Goal: Task Accomplishment & Management: Use online tool/utility

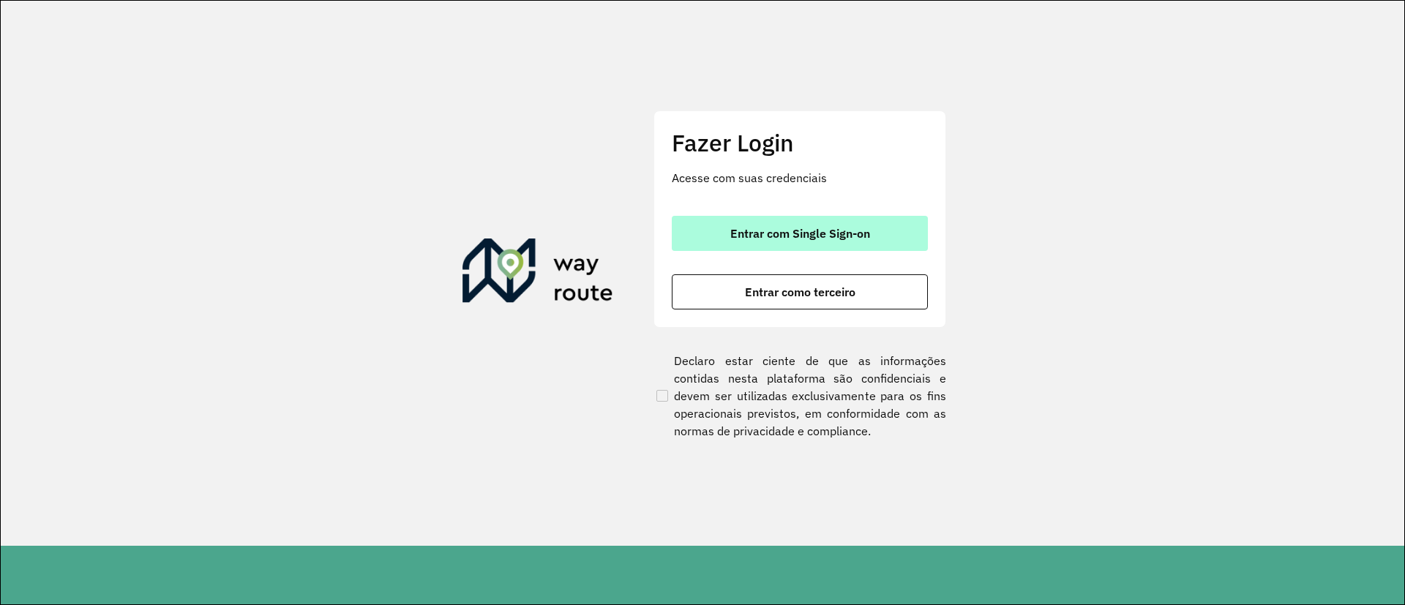
click at [760, 216] on button "Entrar com Single Sign-on" at bounding box center [800, 233] width 256 height 35
click at [672, 220] on button "Entrar com Single Sign-on" at bounding box center [800, 233] width 256 height 35
click at [796, 228] on span "Entrar com Single Sign-on" at bounding box center [800, 234] width 140 height 12
click at [695, 228] on button "Entrar com Single Sign-on" at bounding box center [800, 233] width 256 height 35
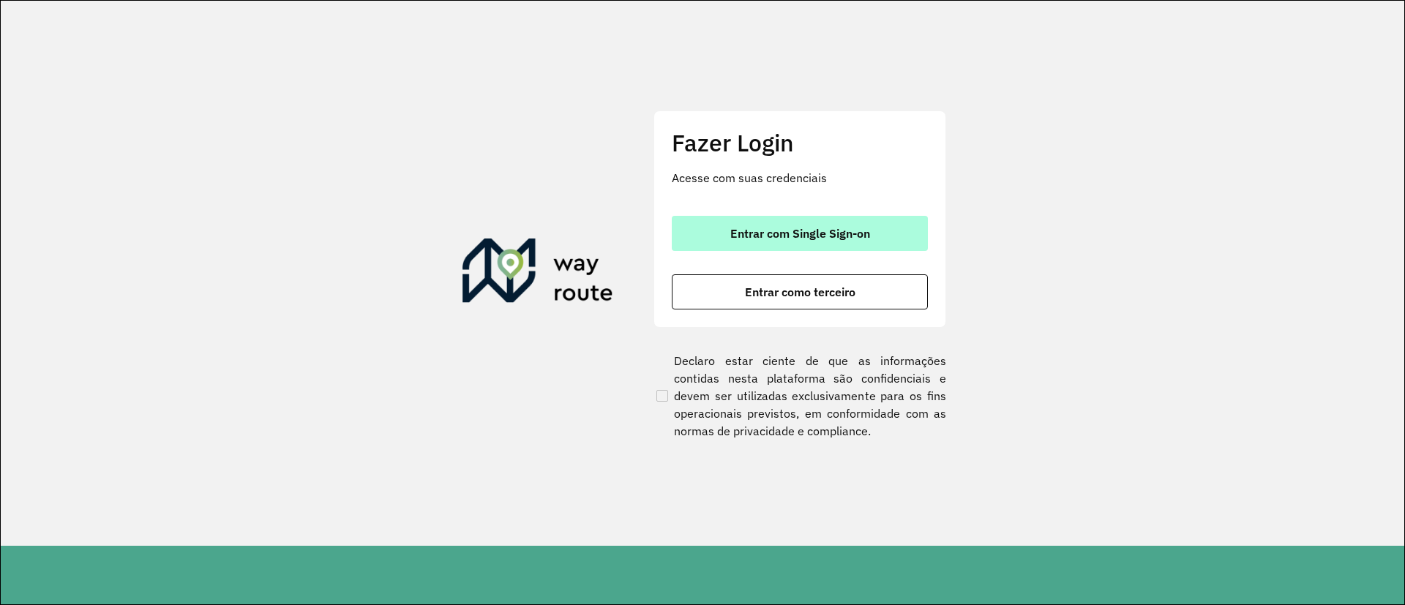
click at [786, 248] on button "Entrar com Single Sign-on" at bounding box center [800, 233] width 256 height 35
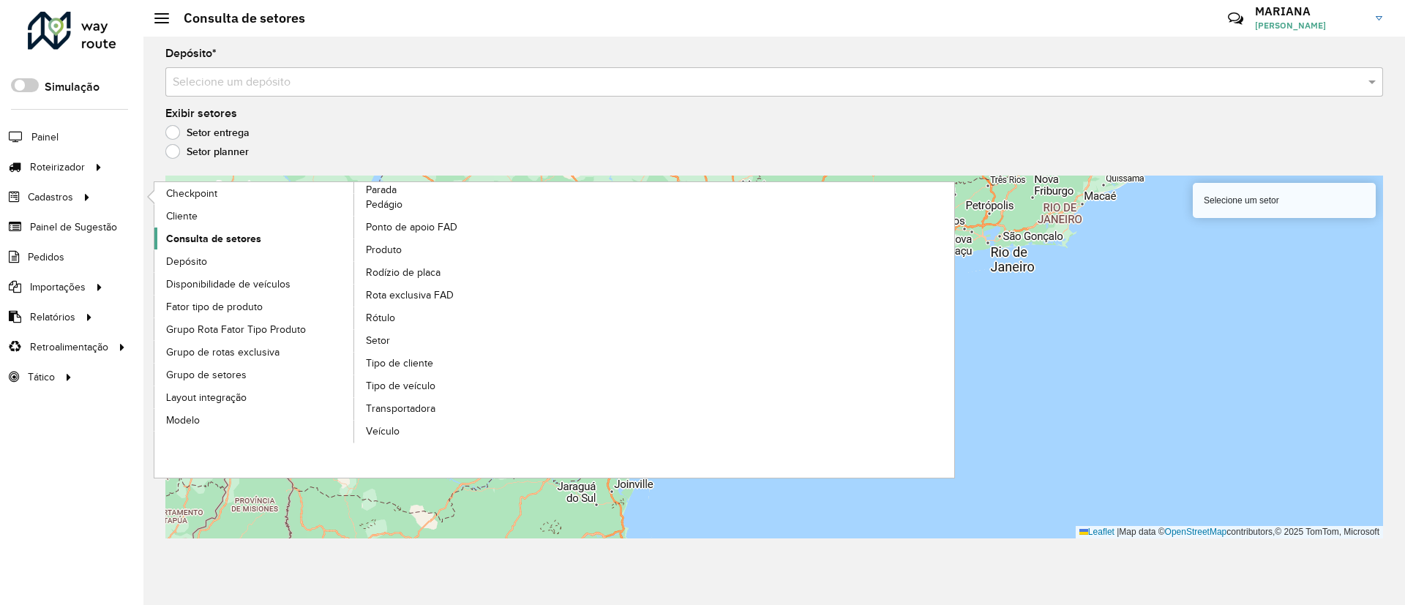
click at [210, 240] on span "Consulta de setores" at bounding box center [213, 238] width 95 height 15
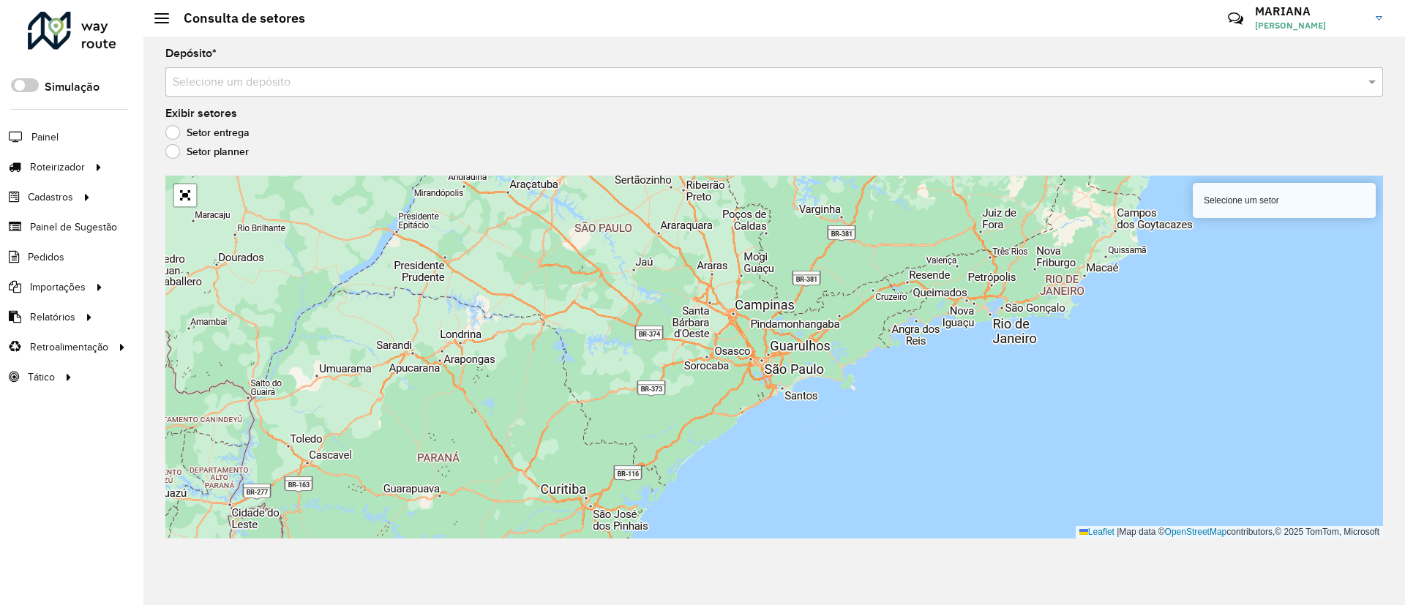
click at [343, 80] on input "text" at bounding box center [760, 83] width 1174 height 18
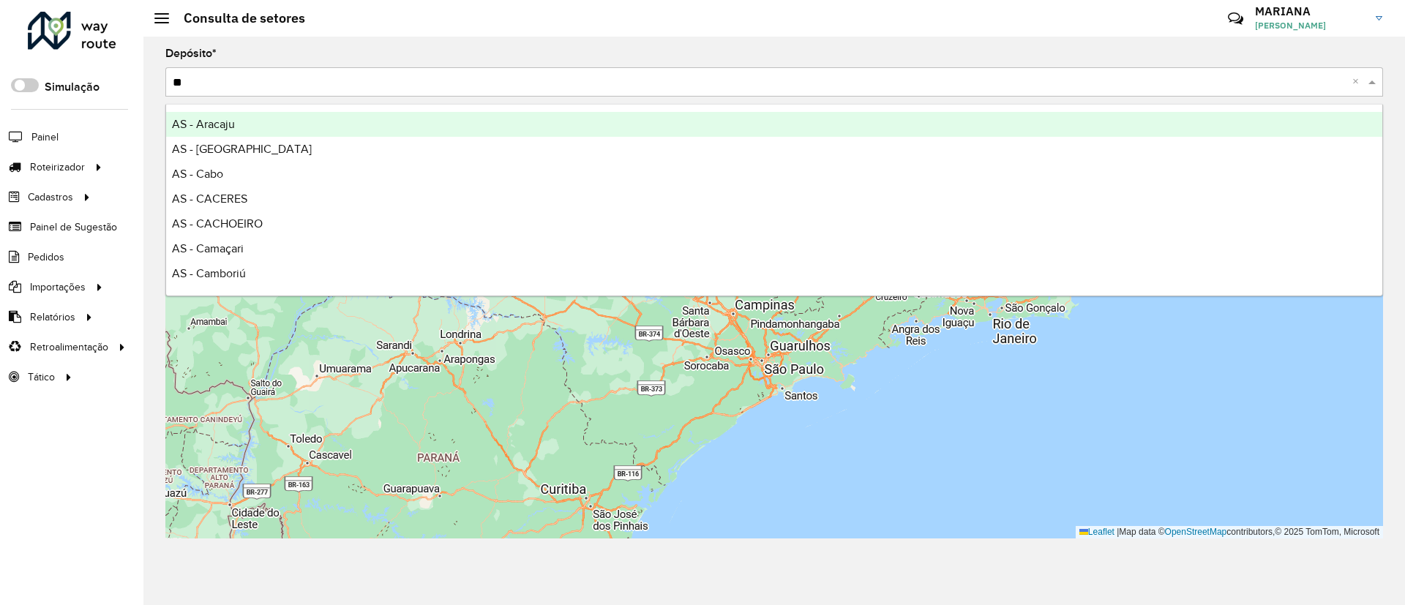
type input "***"
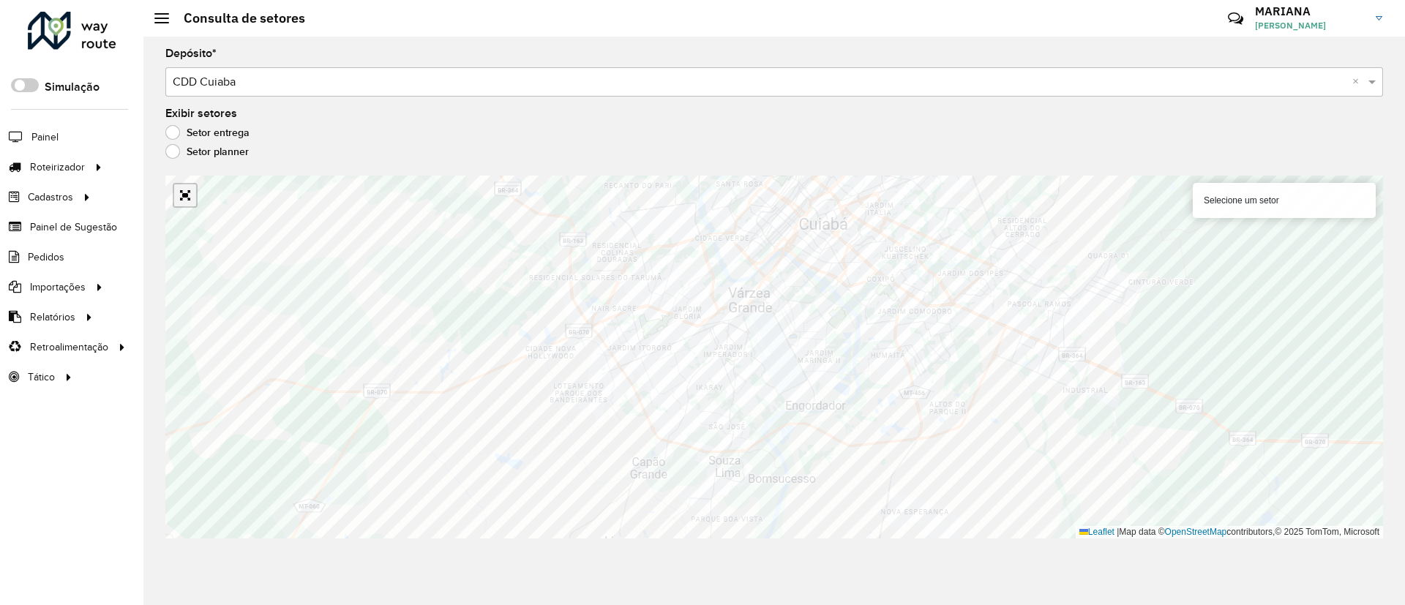
click at [183, 190] on link "Abrir mapa em tela cheia" at bounding box center [185, 195] width 22 height 22
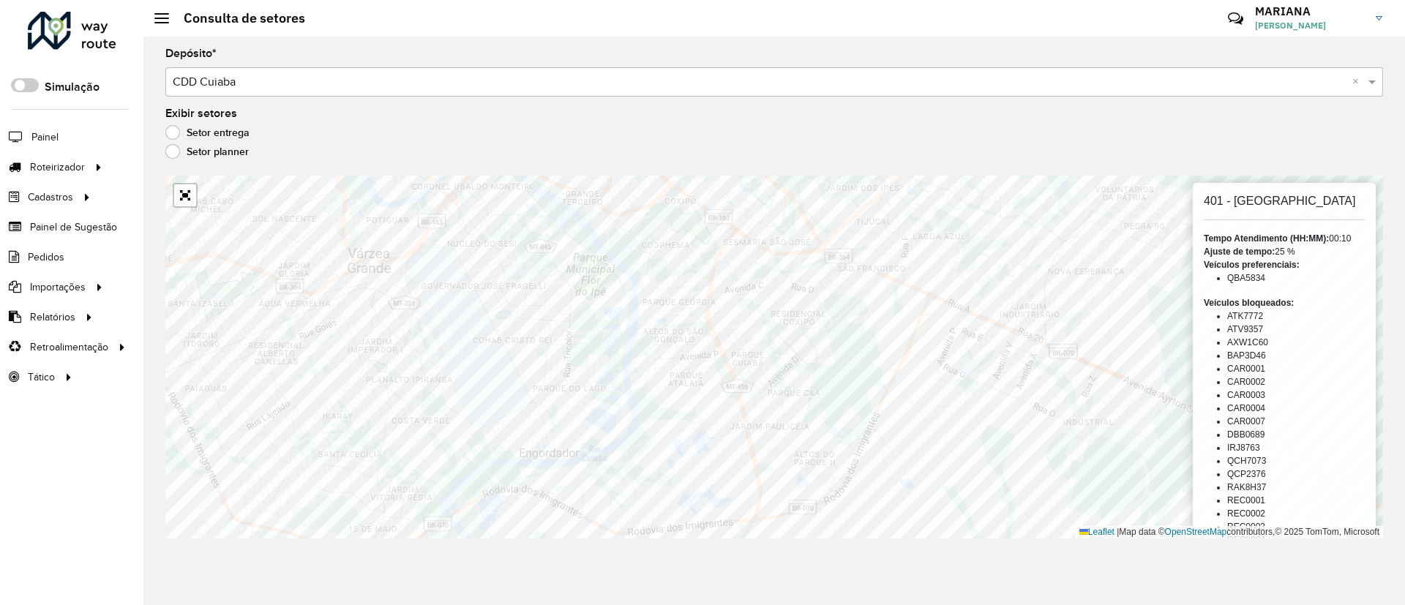
drag, startPoint x: 990, startPoint y: 545, endPoint x: 869, endPoint y: 637, distance: 152.1
click at [869, 605] on html "Aguarde... Pop-up bloqueado! Seu navegador bloqueou automáticamente a abertura …" at bounding box center [702, 302] width 1405 height 605
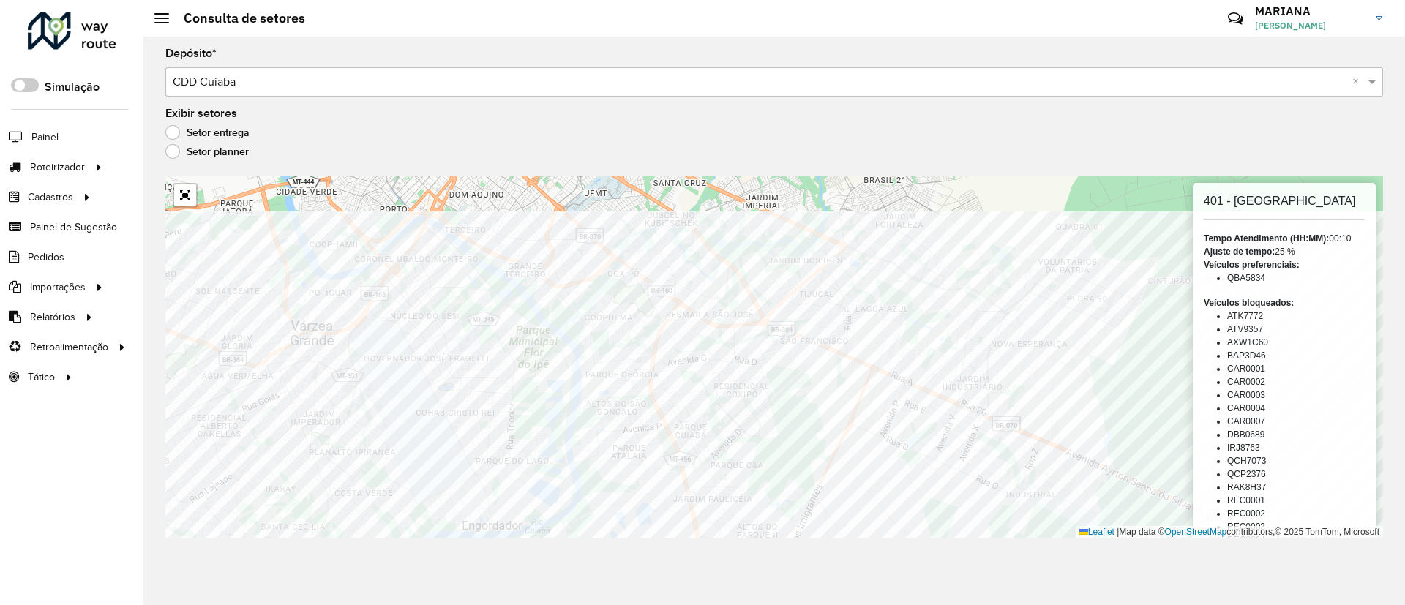
click at [850, 539] on div "Depósito * Selecione um depósito × CDD Cuiaba × Exibir setores Setor entrega Se…" at bounding box center [774, 321] width 1262 height 569
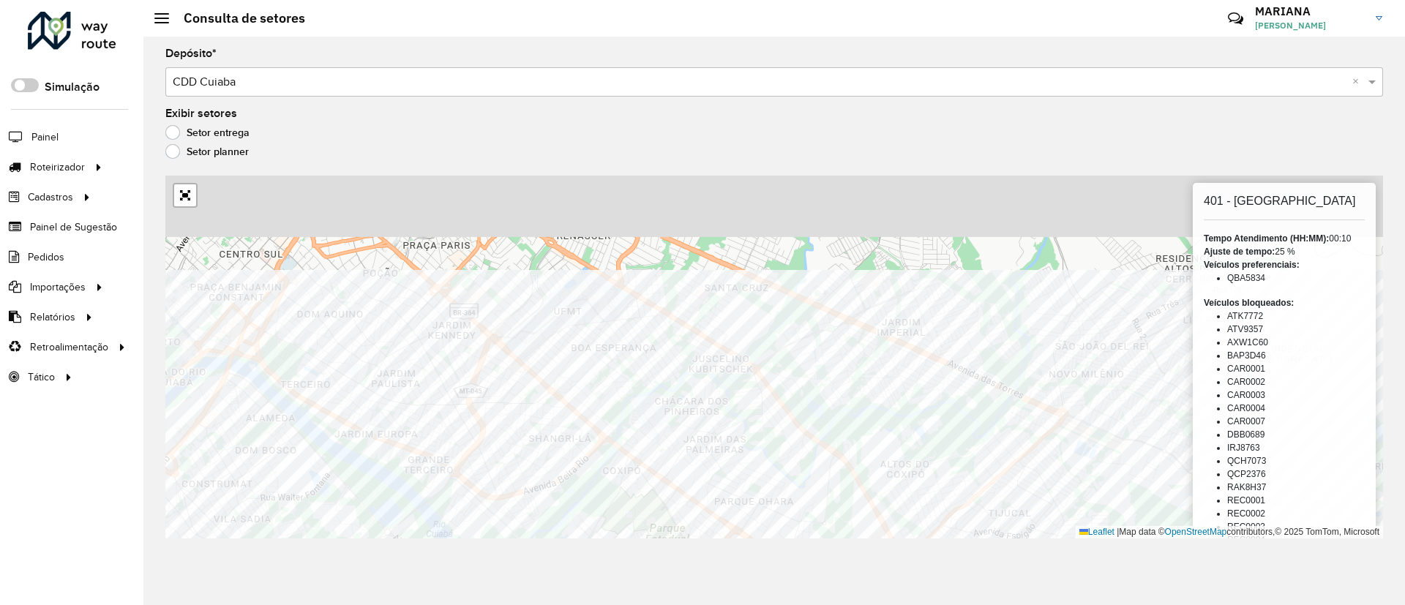
click at [679, 514] on div "402 - Parque Cuiaba 401 - Santa Teresinha Tempo Atendimento (HH:MM): 00:10 Ajus…" at bounding box center [774, 357] width 1218 height 363
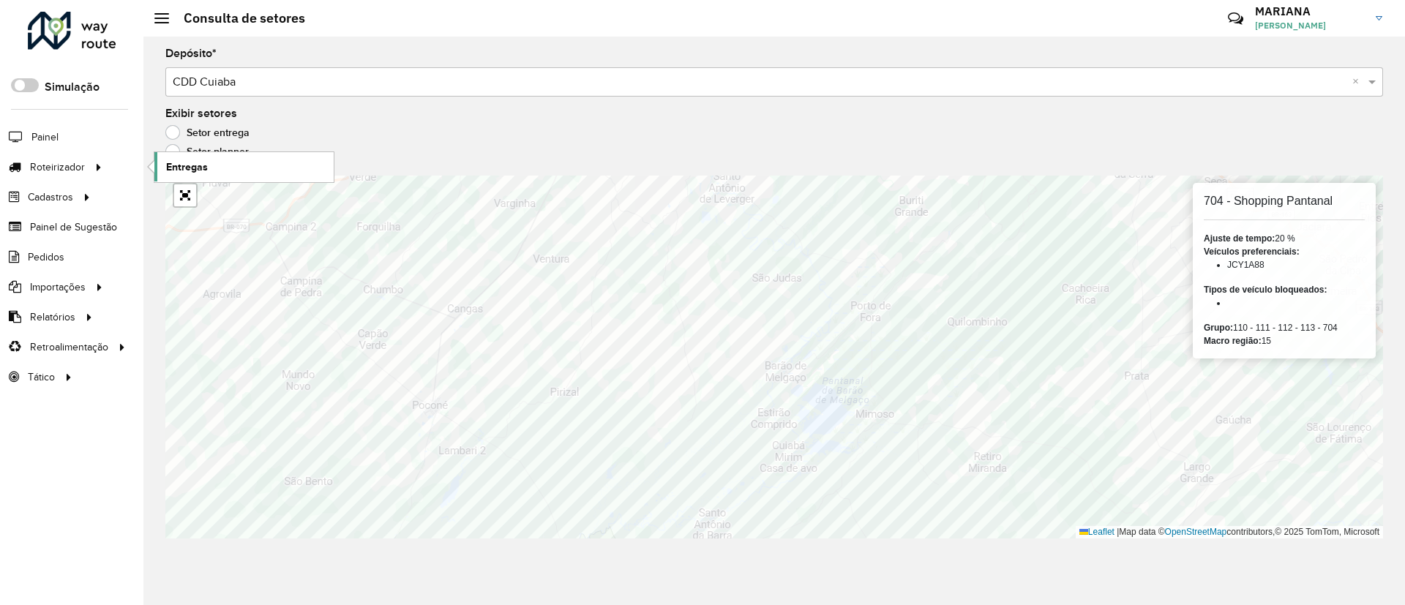
click at [183, 156] on link "Entregas" at bounding box center [243, 166] width 179 height 29
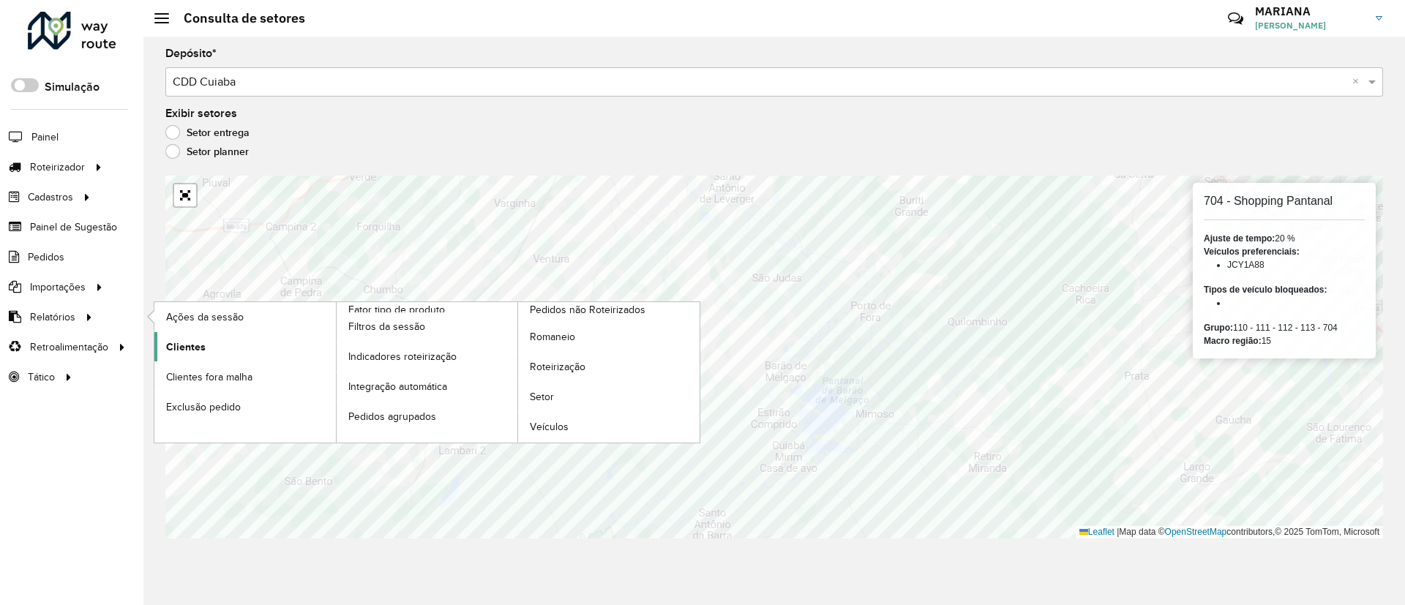
click at [217, 341] on link "Clientes" at bounding box center [245, 346] width 182 height 29
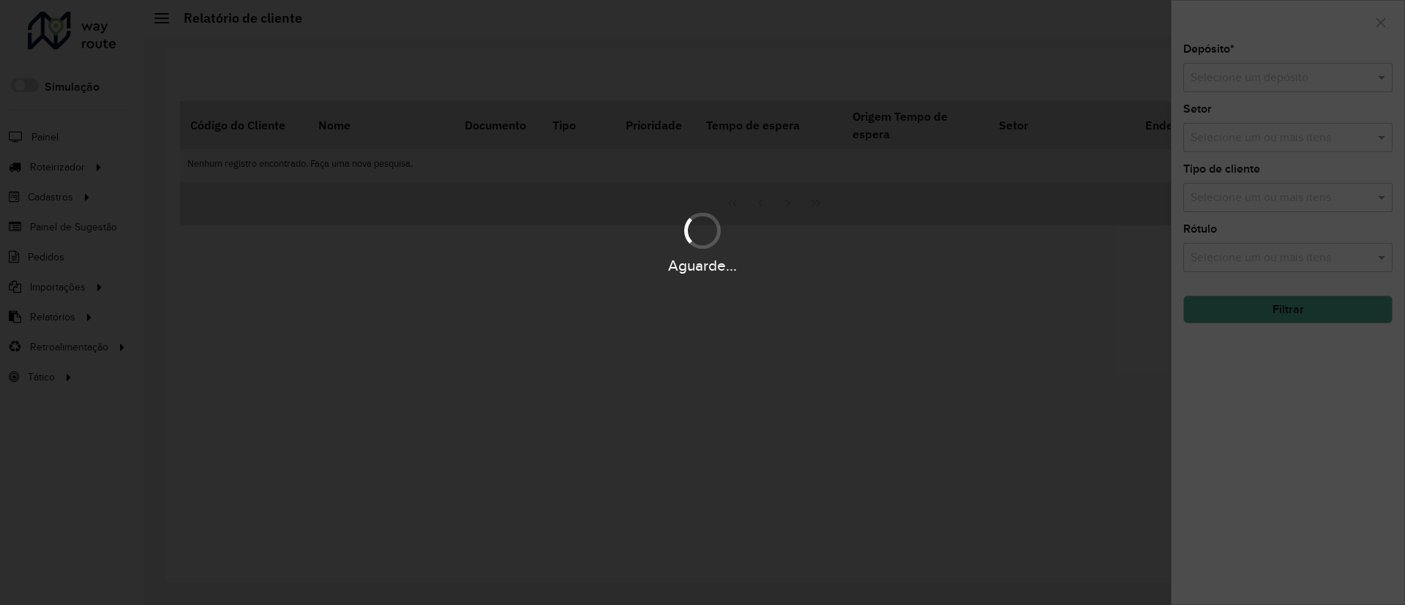
click at [1243, 81] on div "Aguarde..." at bounding box center [702, 302] width 1405 height 605
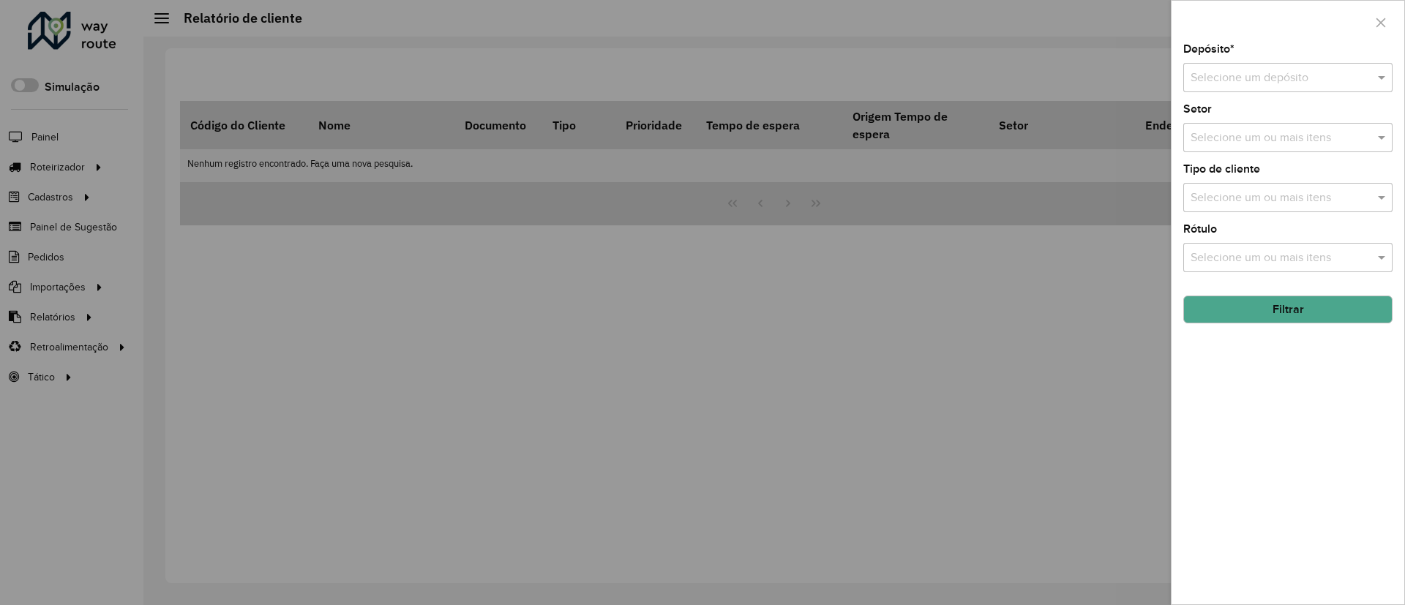
click at [1243, 81] on input "text" at bounding box center [1273, 79] width 165 height 18
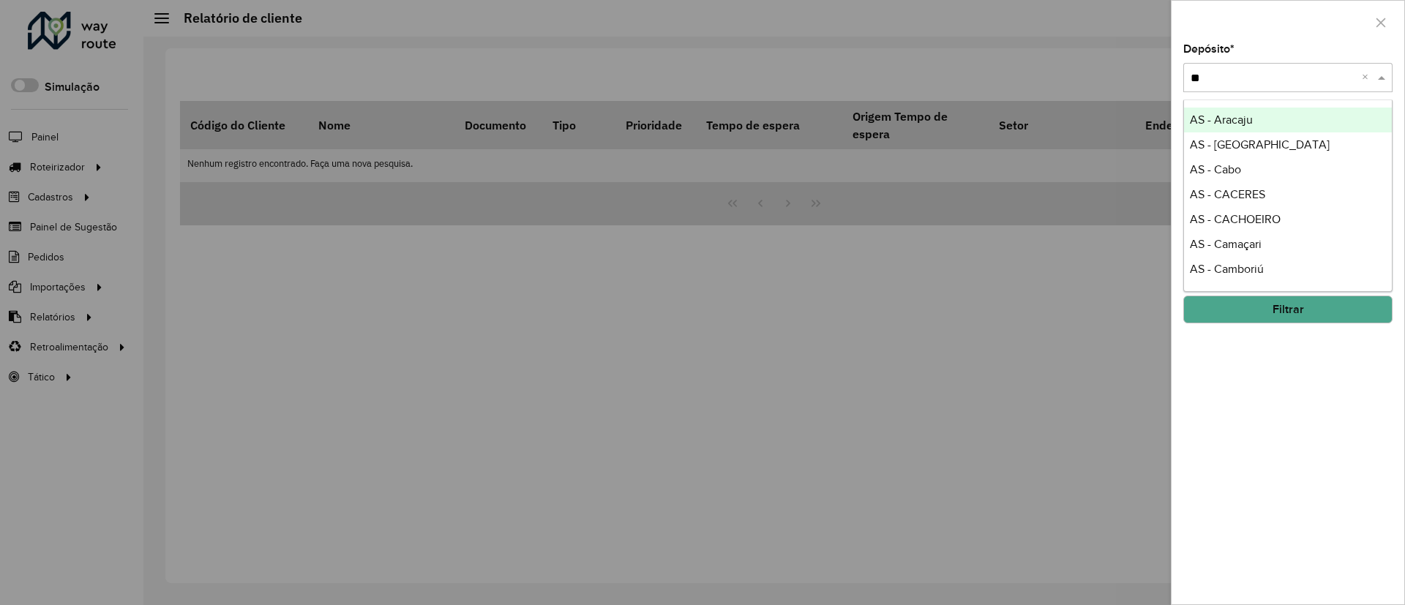
type input "***"
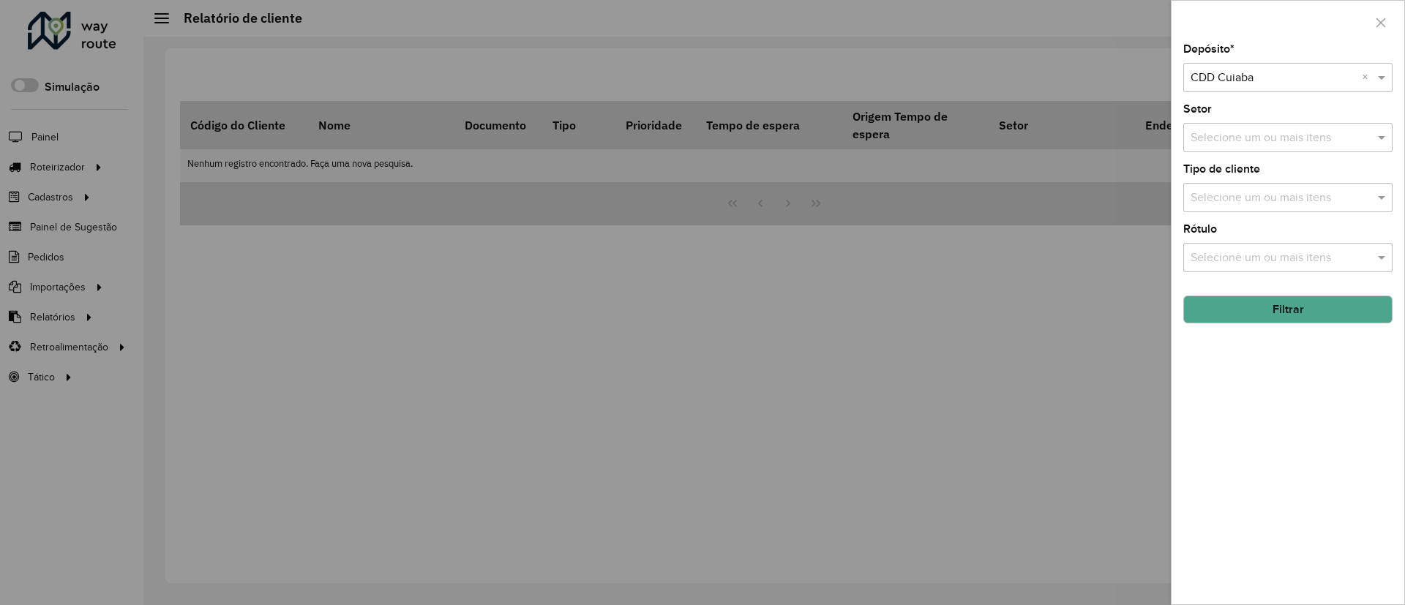
click at [1266, 304] on button "Filtrar" at bounding box center [1288, 310] width 209 height 28
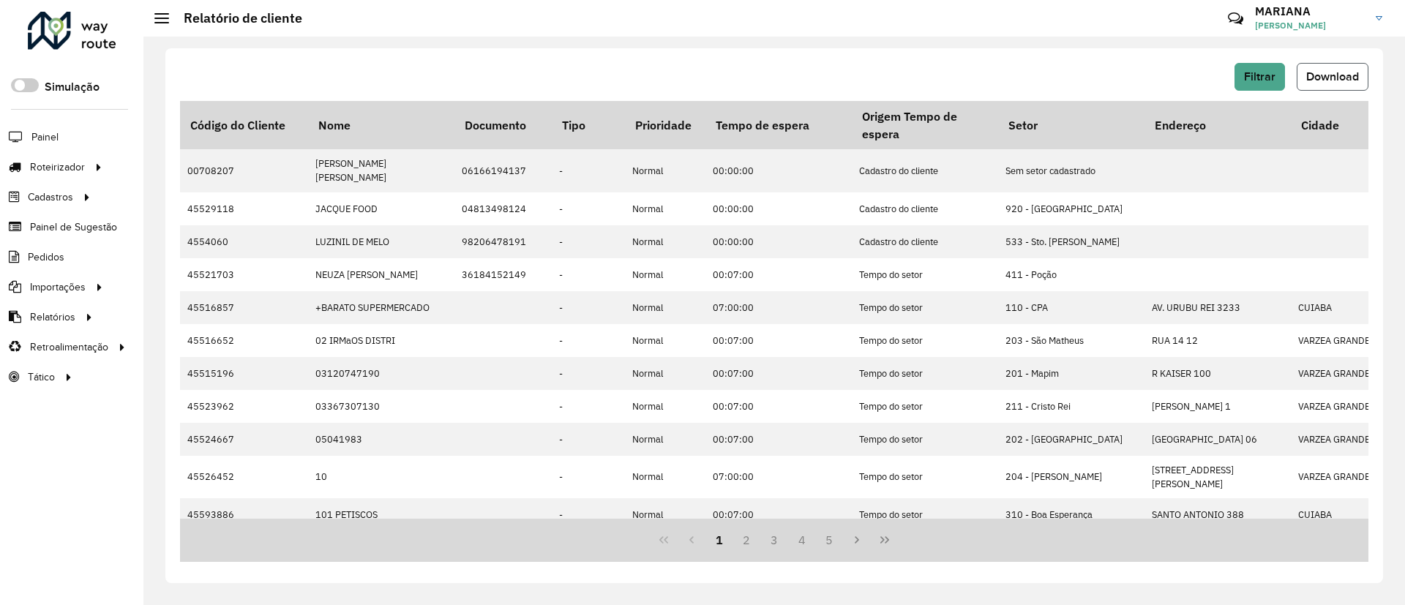
click at [1308, 72] on span "Download" at bounding box center [1332, 76] width 53 height 12
click at [700, 110] on th "Prioridade" at bounding box center [665, 125] width 81 height 48
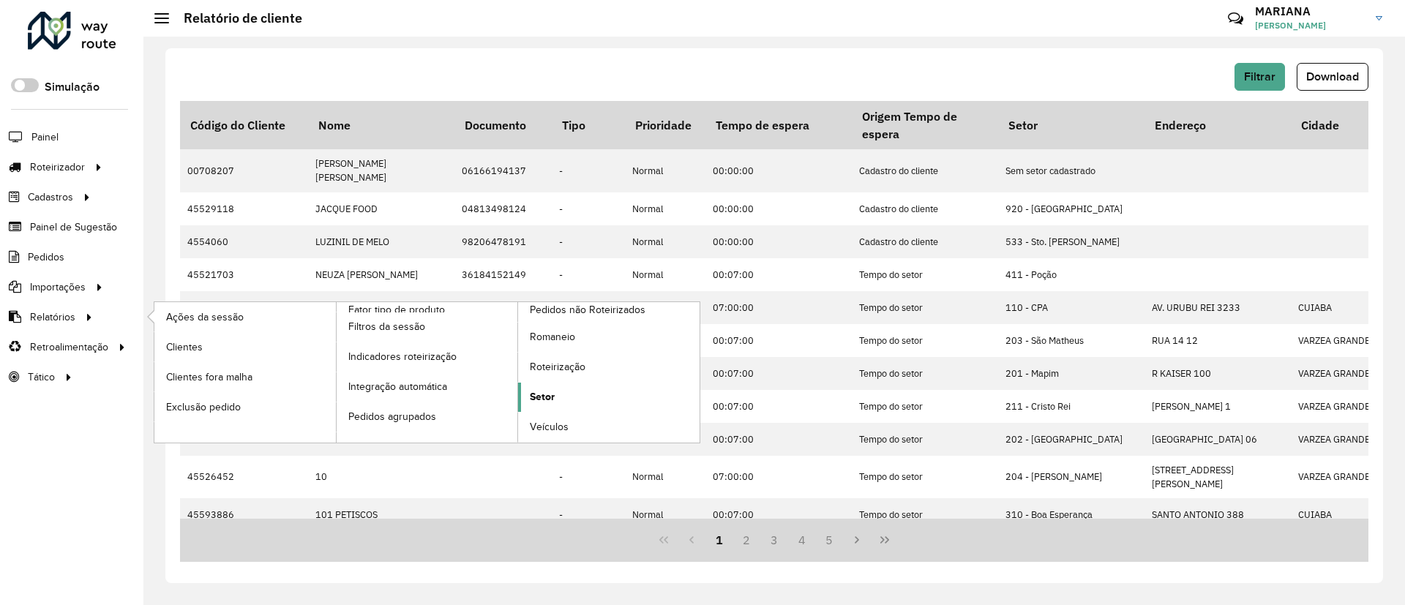
click at [545, 399] on span "Setor" at bounding box center [542, 396] width 25 height 15
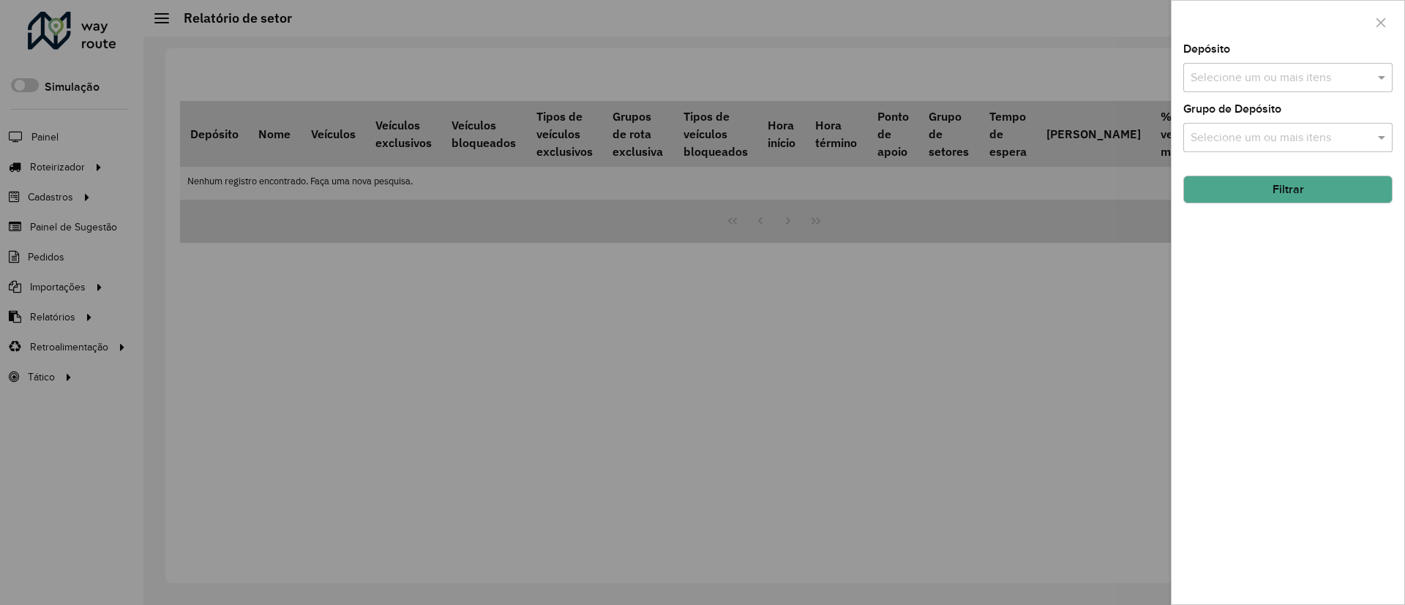
click at [1271, 92] on div "Depósito Selecione um ou mais itens Grupo de Depósito Selecione um ou mais iten…" at bounding box center [1288, 324] width 233 height 561
click at [1263, 84] on input "text" at bounding box center [1280, 79] width 187 height 18
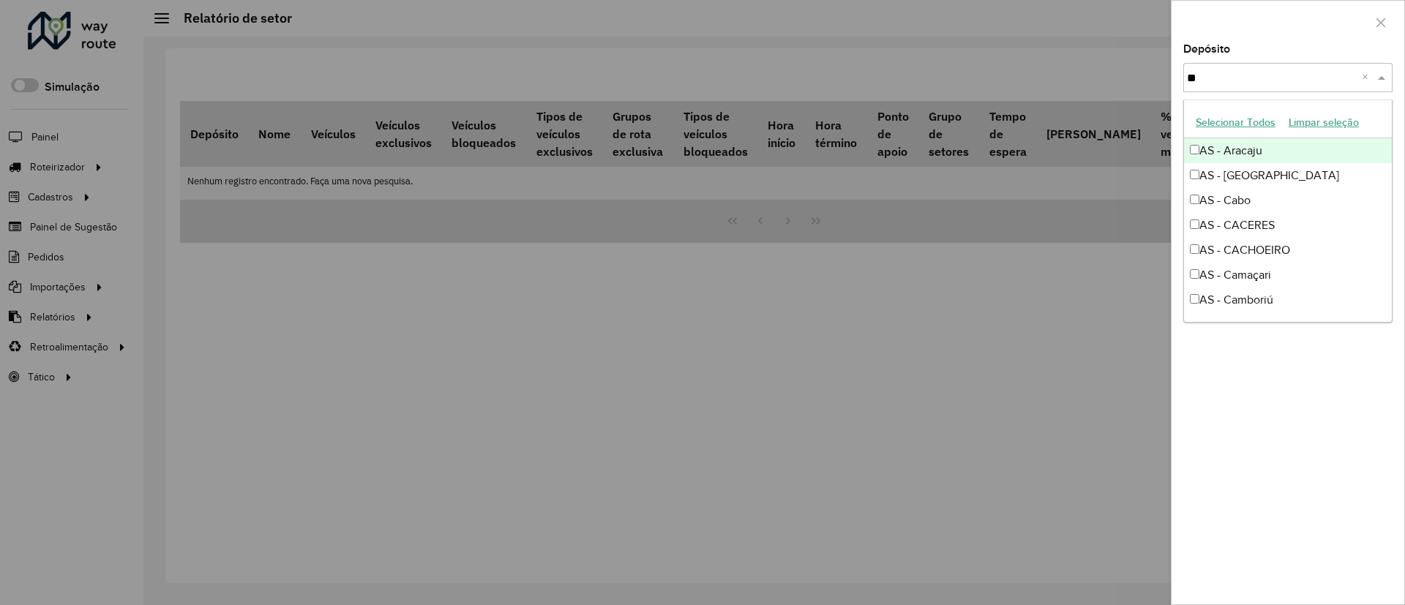
type input "***"
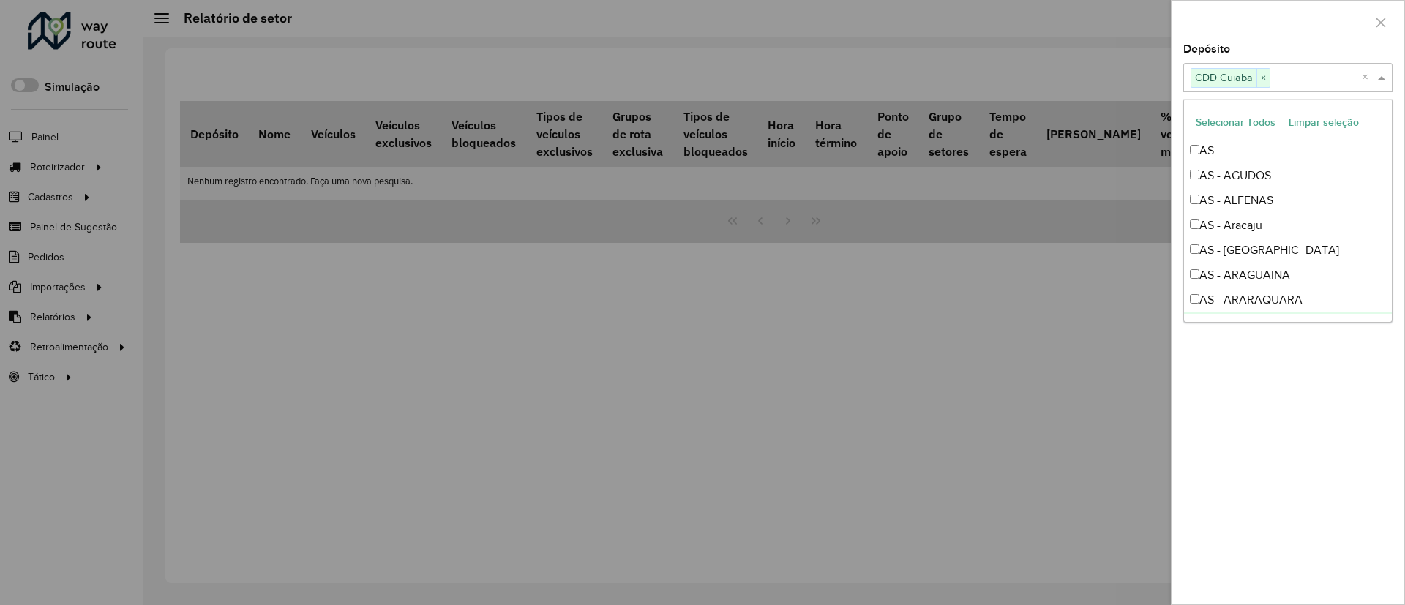
click at [1249, 463] on div "Depósito Selecione um ou mais itens CDD Cuiaba × × Grupo de Depósito Selecione …" at bounding box center [1288, 324] width 233 height 561
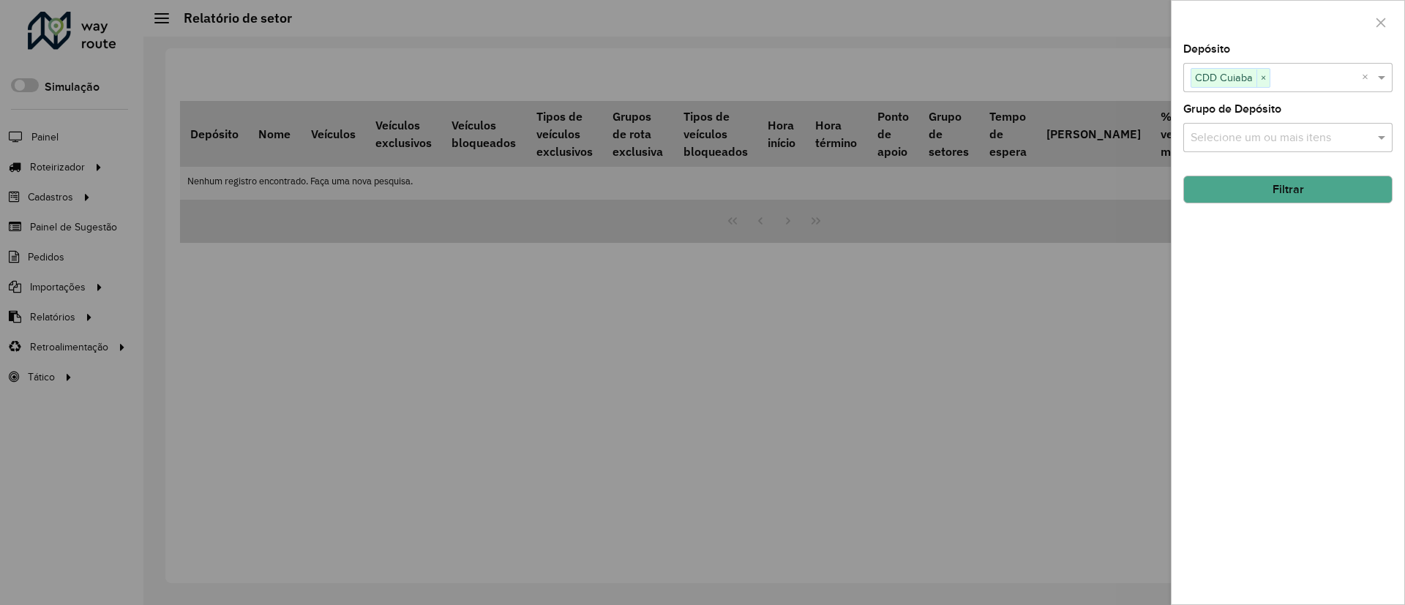
click at [1225, 196] on button "Filtrar" at bounding box center [1288, 190] width 209 height 28
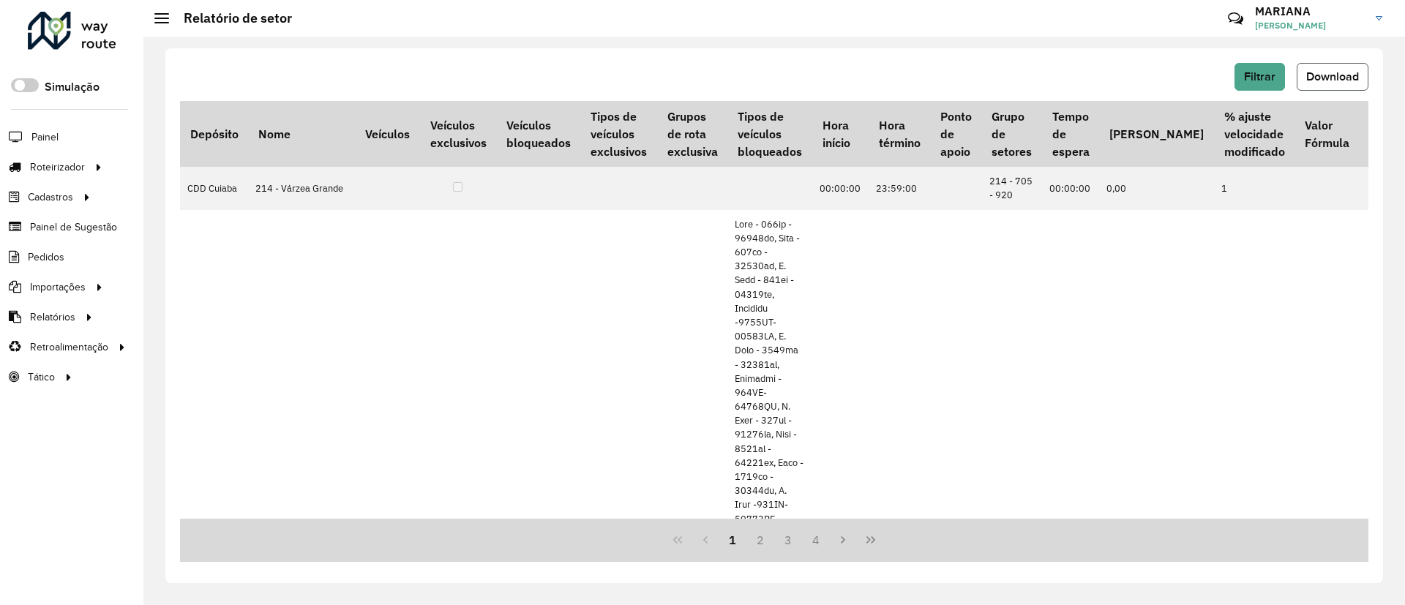
click at [1346, 86] on button "Download" at bounding box center [1333, 77] width 72 height 28
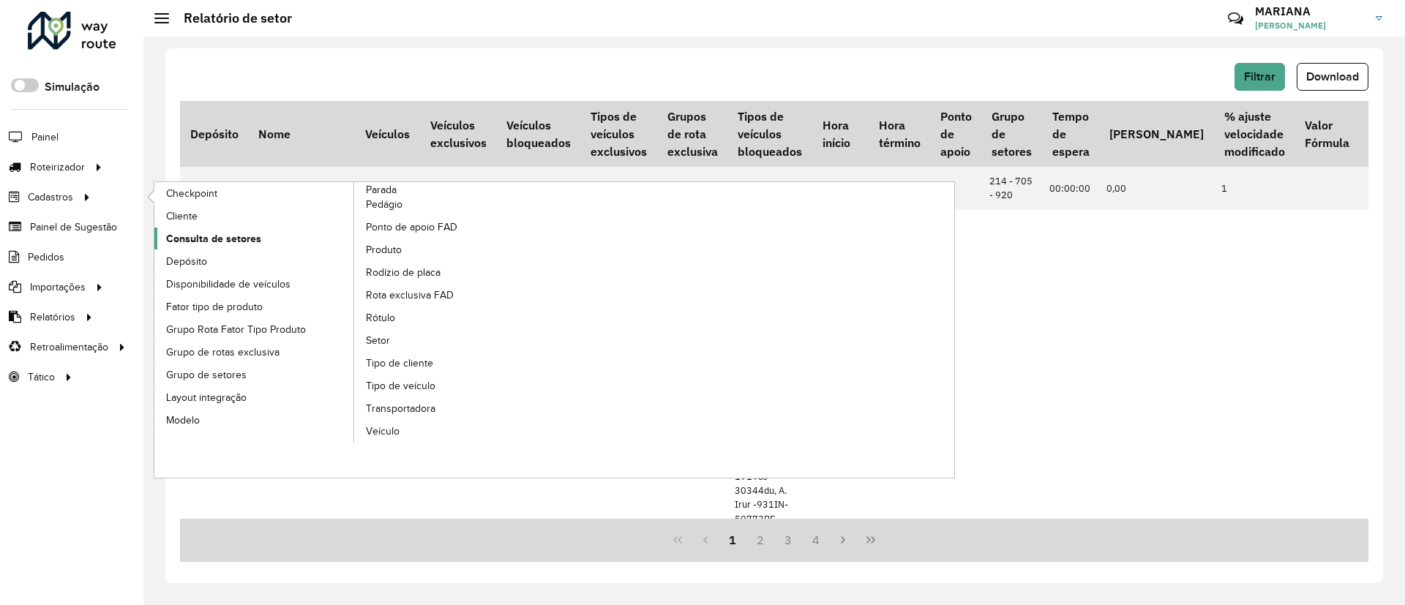
click at [223, 236] on span "Consulta de setores" at bounding box center [213, 238] width 95 height 15
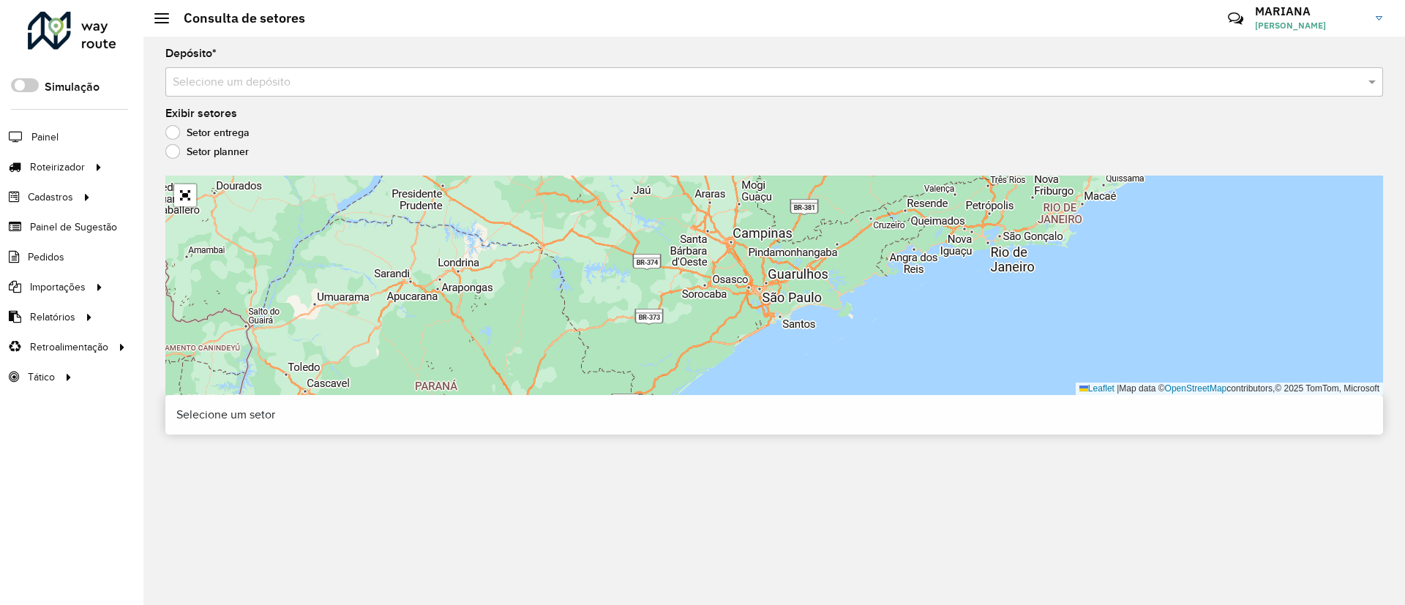
click at [254, 77] on input "text" at bounding box center [760, 83] width 1174 height 18
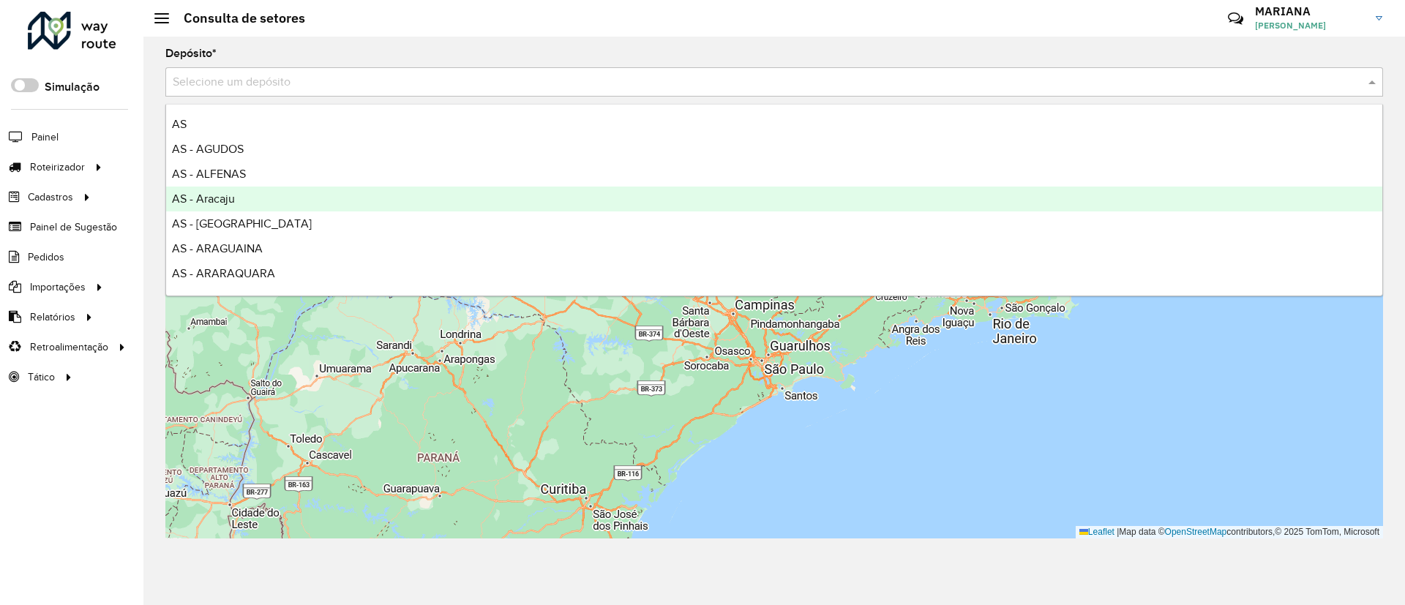
type input "*"
type input "***"
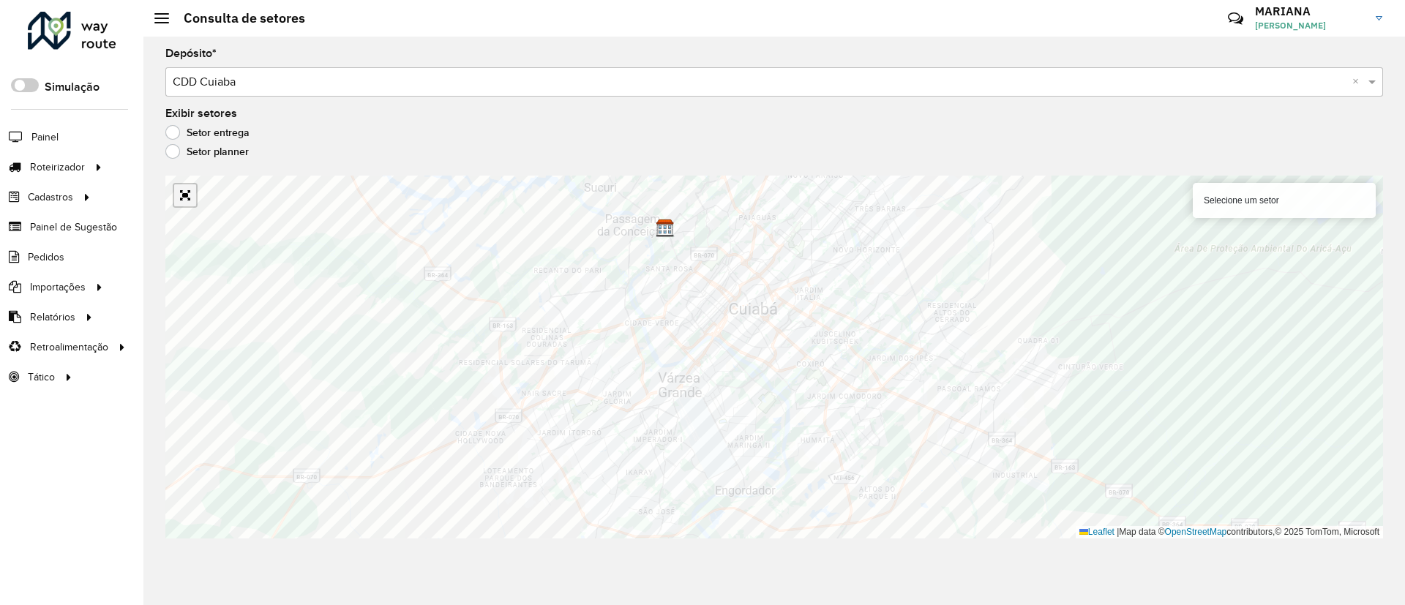
click at [183, 199] on link "Abrir mapa em tela cheia" at bounding box center [185, 195] width 22 height 22
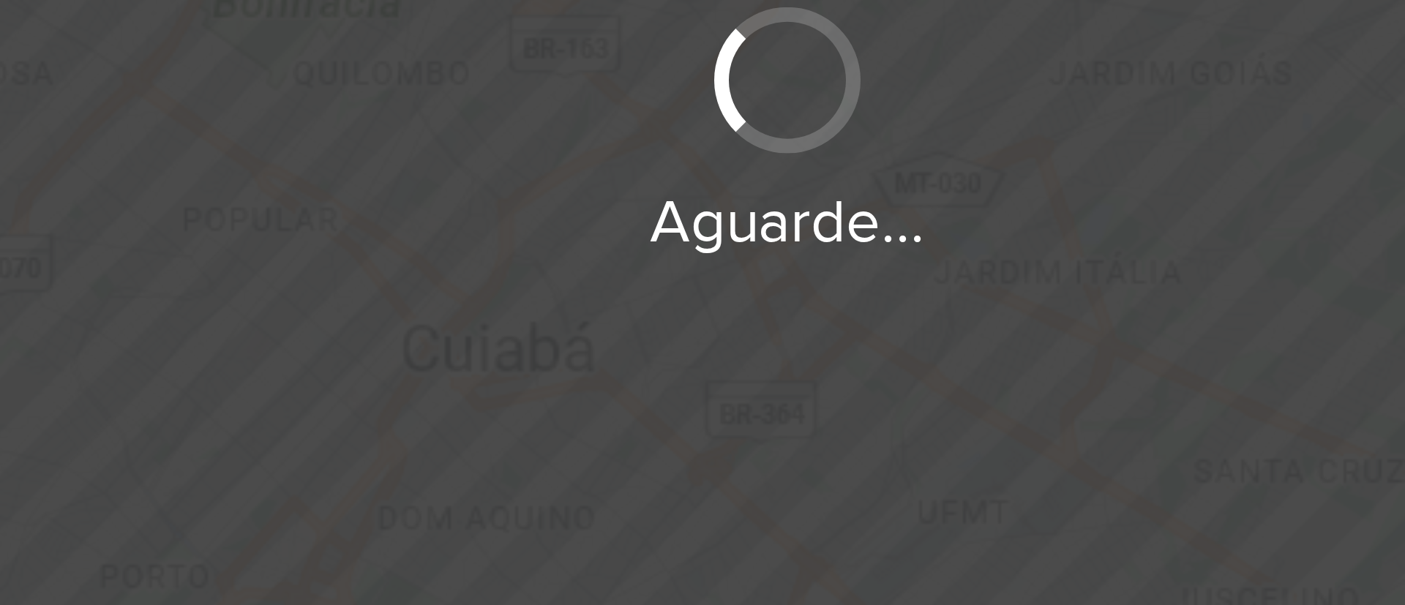
click at [674, 281] on div "Aguarde..." at bounding box center [702, 302] width 1405 height 605
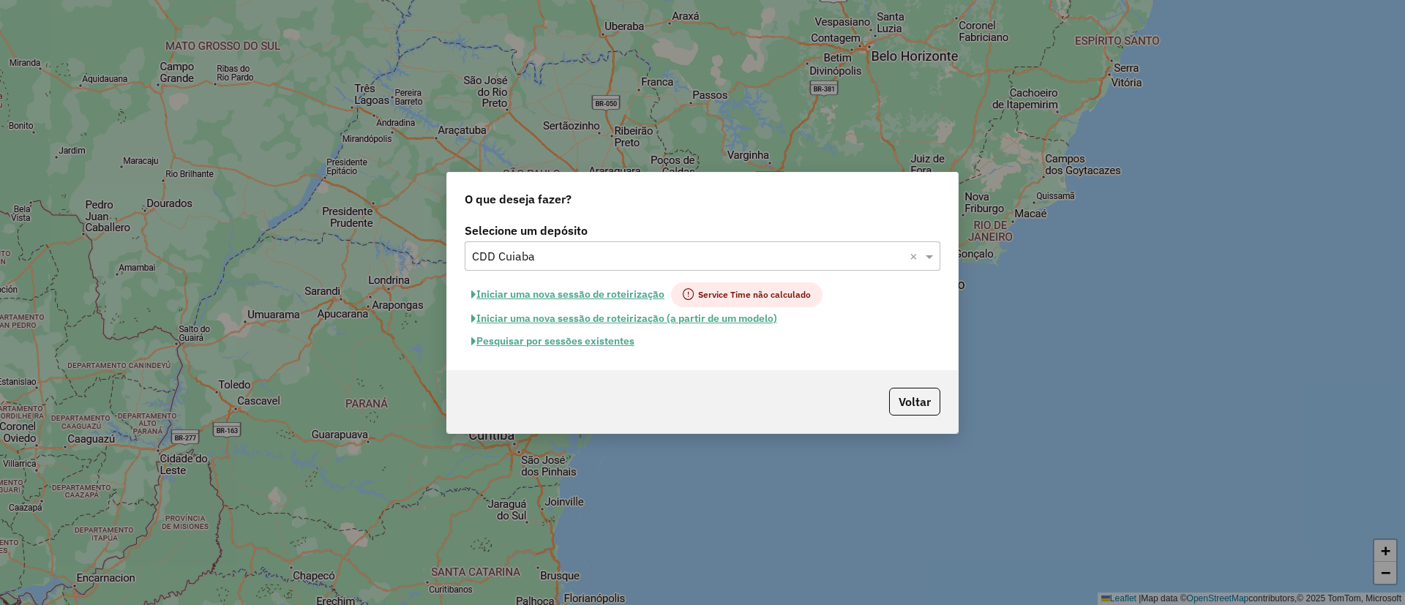
click at [531, 353] on div "Selecione um depósito Selecione um depósito × CDD Cuiaba × Iniciar uma nova ses…" at bounding box center [702, 295] width 511 height 151
click at [526, 350] on button "Pesquisar por sessões existentes" at bounding box center [553, 341] width 176 height 23
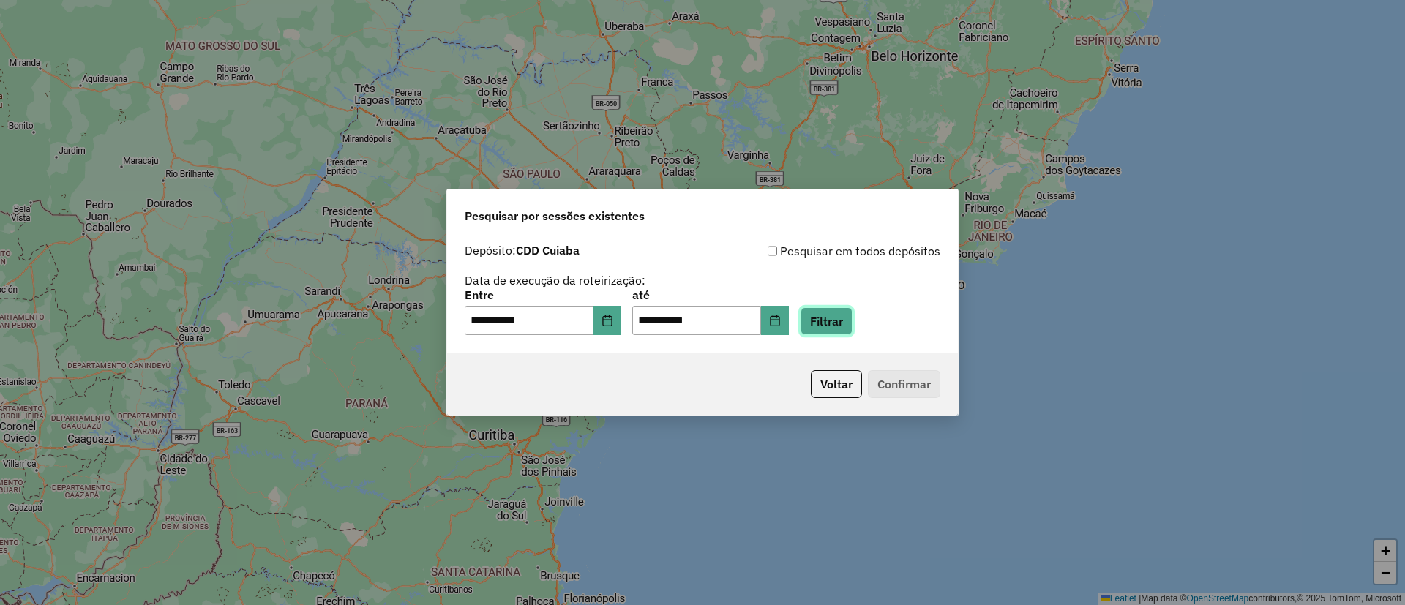
click at [850, 332] on button "Filtrar" at bounding box center [827, 321] width 52 height 28
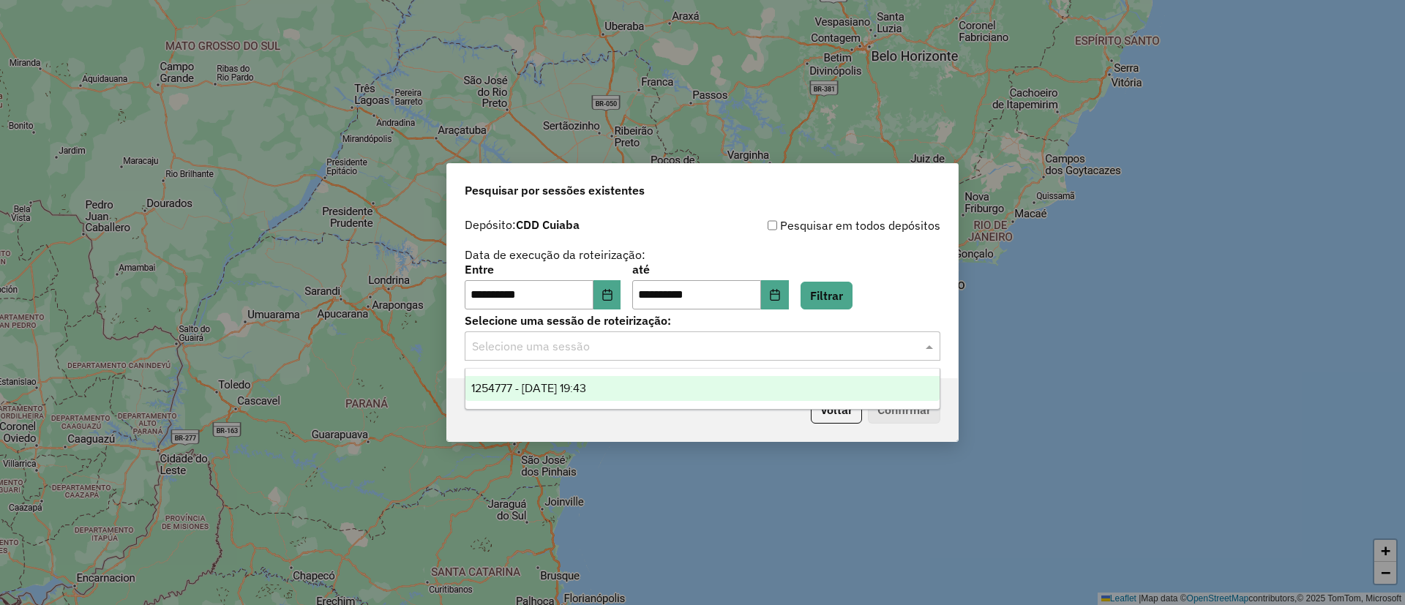
click at [799, 345] on input "text" at bounding box center [688, 347] width 432 height 18
click at [744, 390] on div "1254777 - 28/08/2025 19:43" at bounding box center [703, 388] width 474 height 25
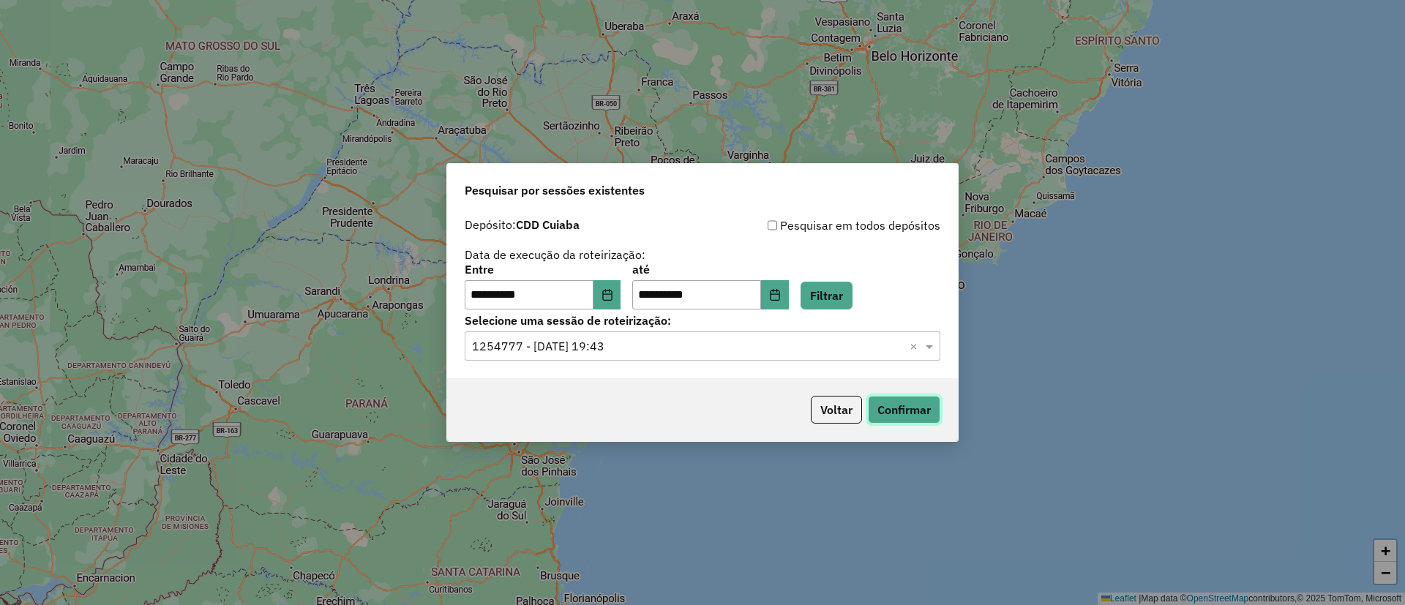
click at [911, 404] on button "Confirmar" at bounding box center [904, 410] width 72 height 28
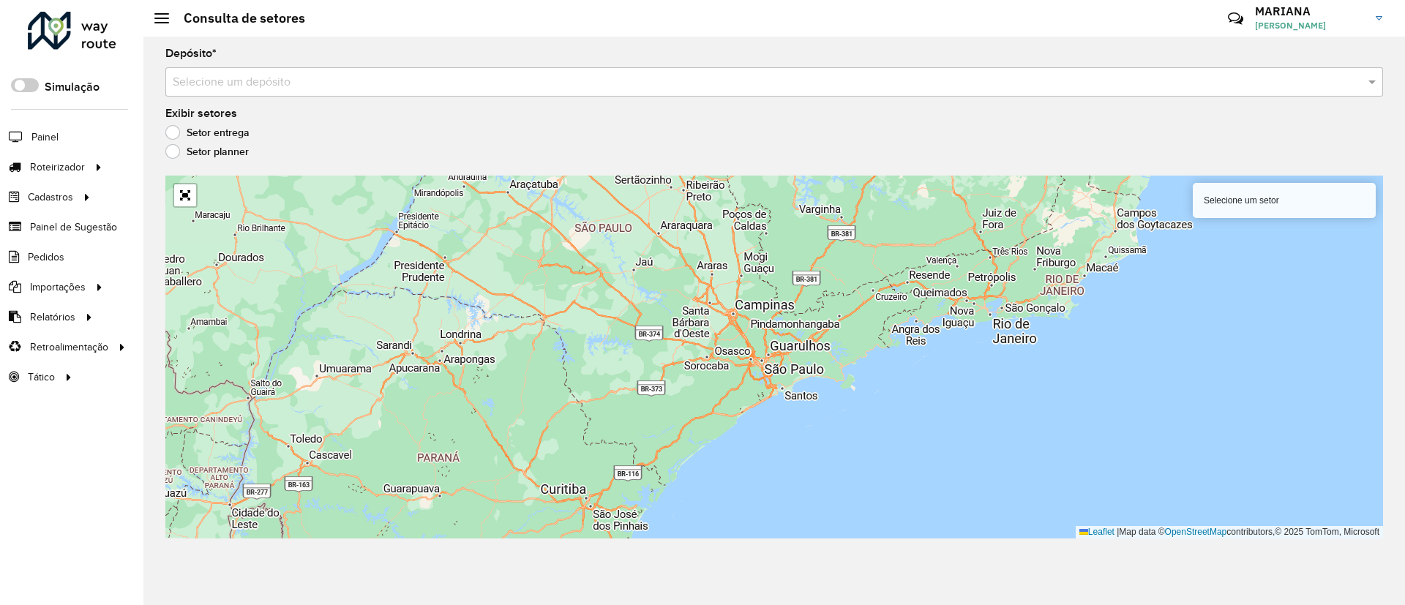
click at [337, 95] on div "Selecione um depósito" at bounding box center [774, 81] width 1218 height 29
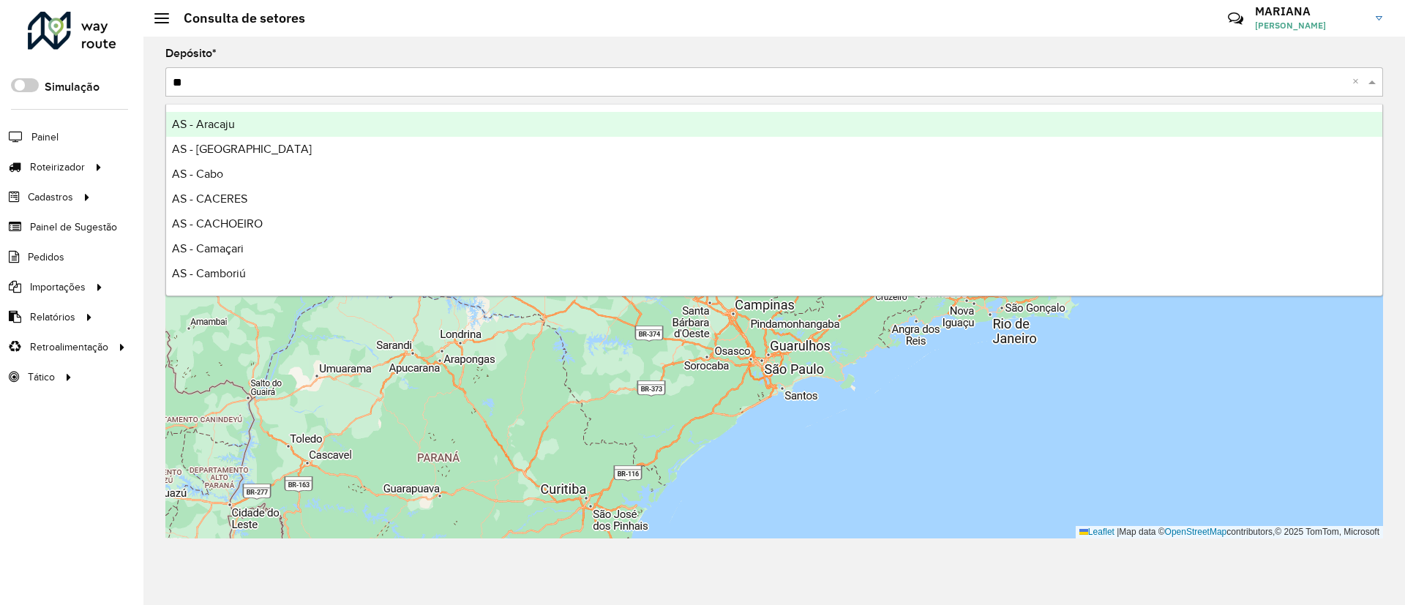
type input "***"
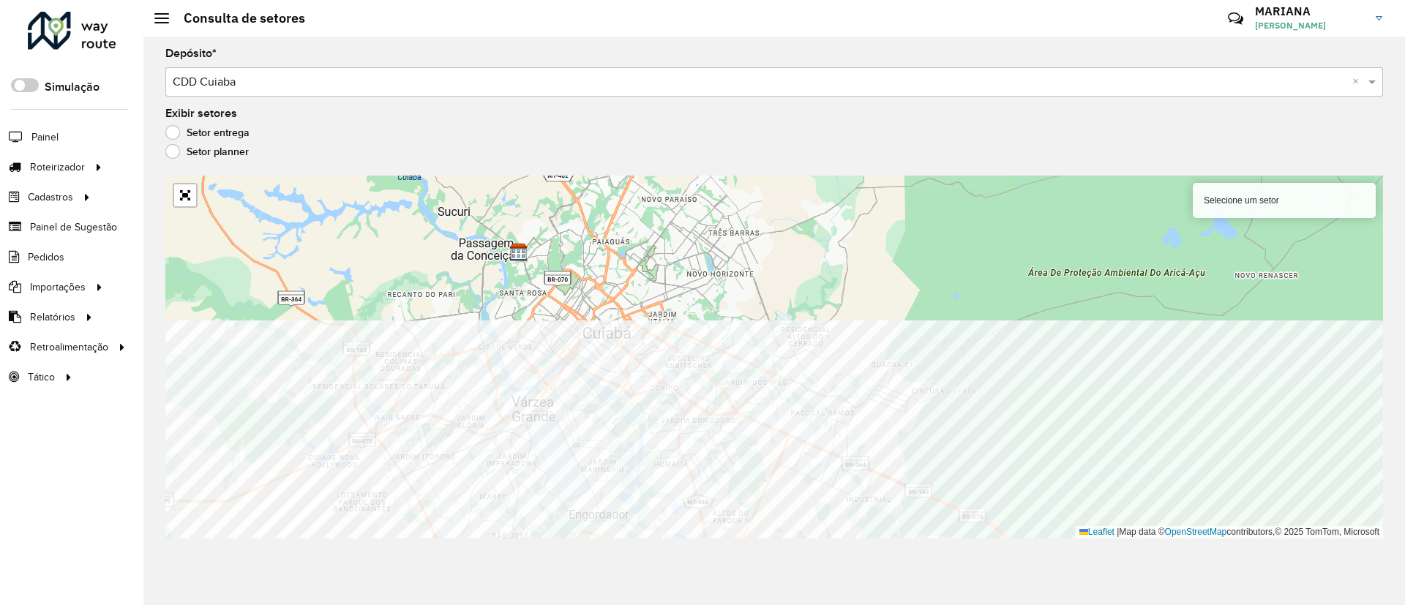
click at [818, 560] on div "Depósito * Selecione um depósito × CDD Cuiaba × Exibir setores Setor entrega Se…" at bounding box center [774, 321] width 1262 height 569
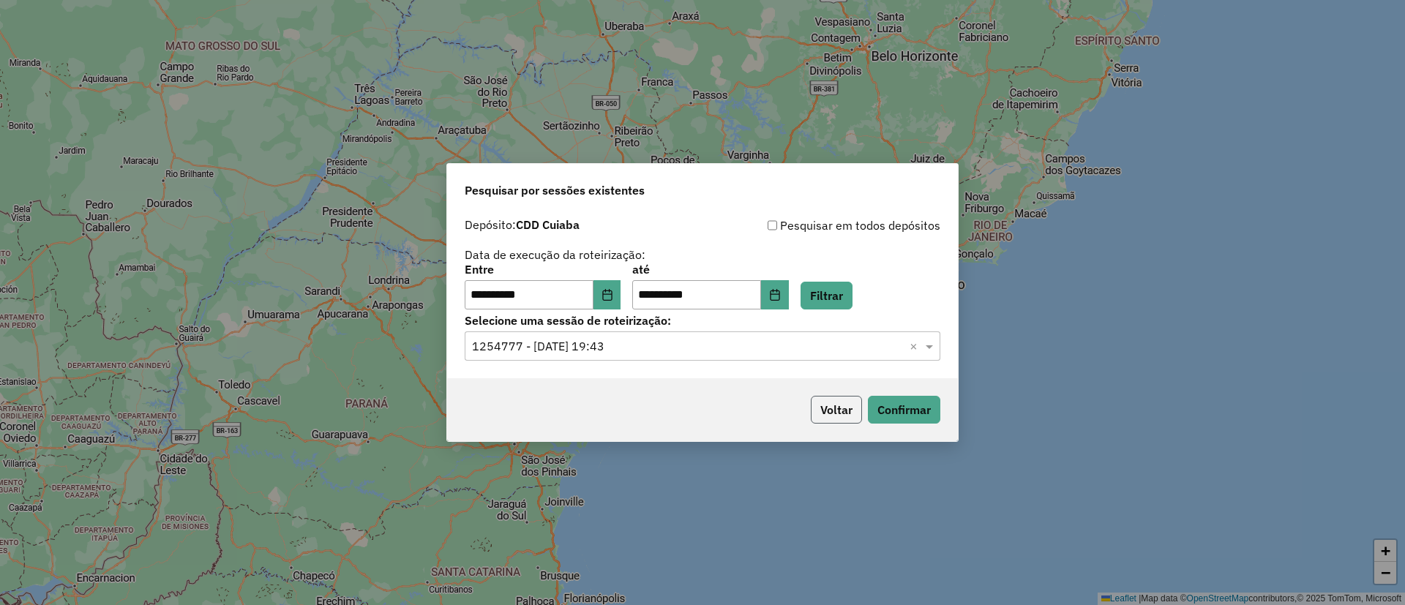
click at [823, 411] on button "Voltar" at bounding box center [836, 410] width 51 height 28
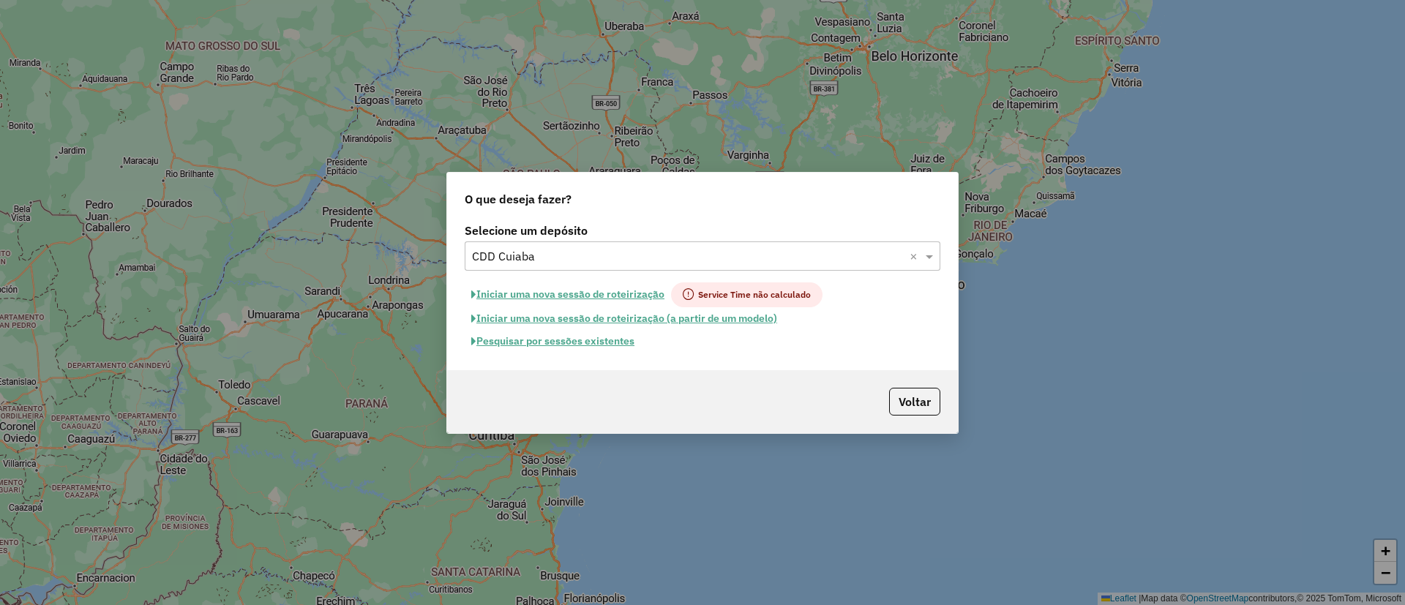
click at [552, 343] on button "Pesquisar por sessões existentes" at bounding box center [553, 341] width 176 height 23
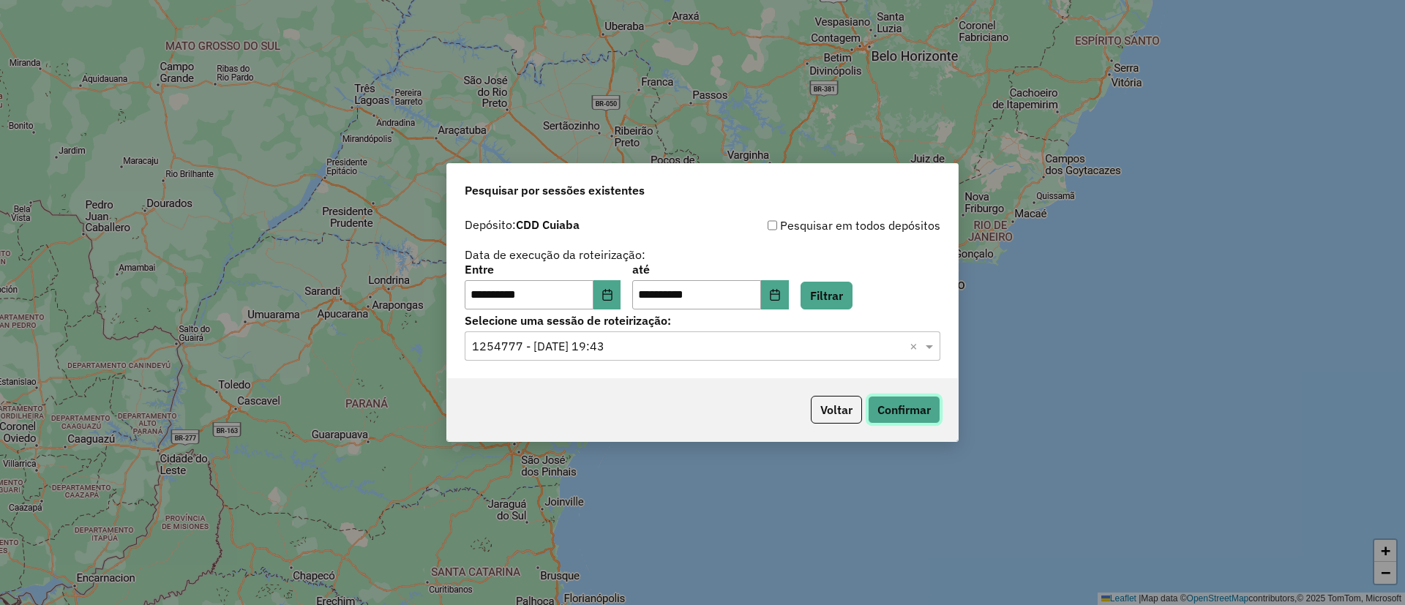
click at [902, 406] on button "Confirmar" at bounding box center [904, 410] width 72 height 28
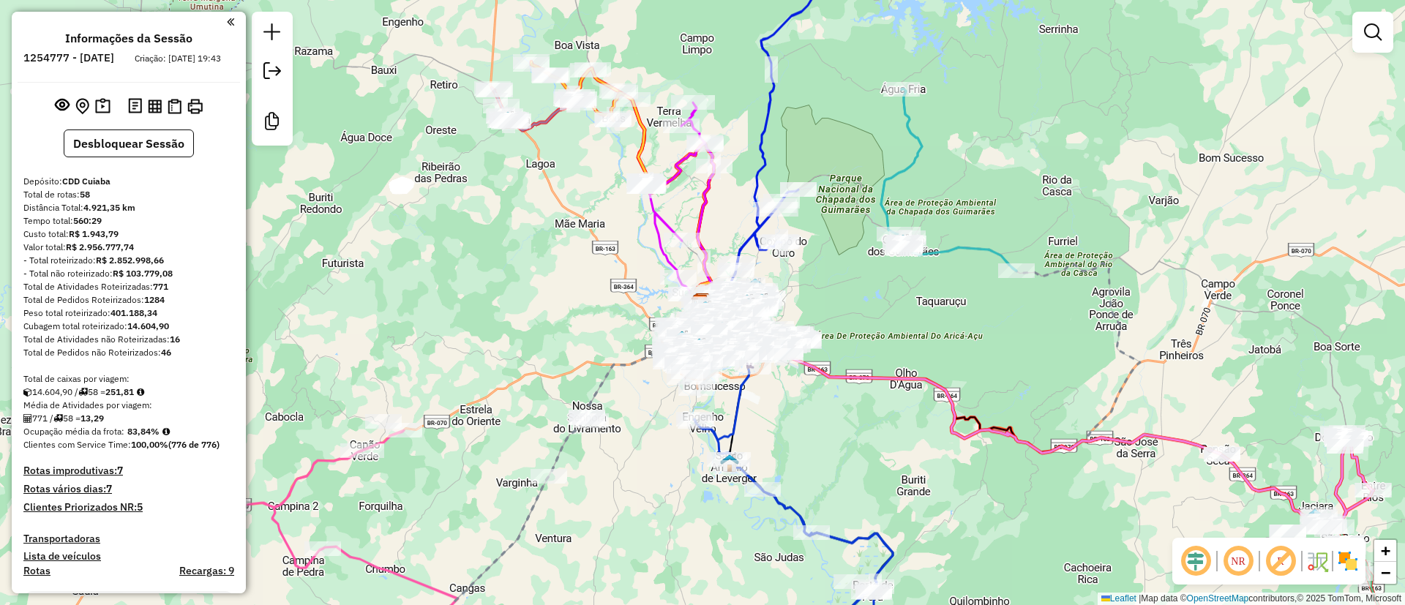
click at [1200, 555] on em at bounding box center [1195, 561] width 35 height 35
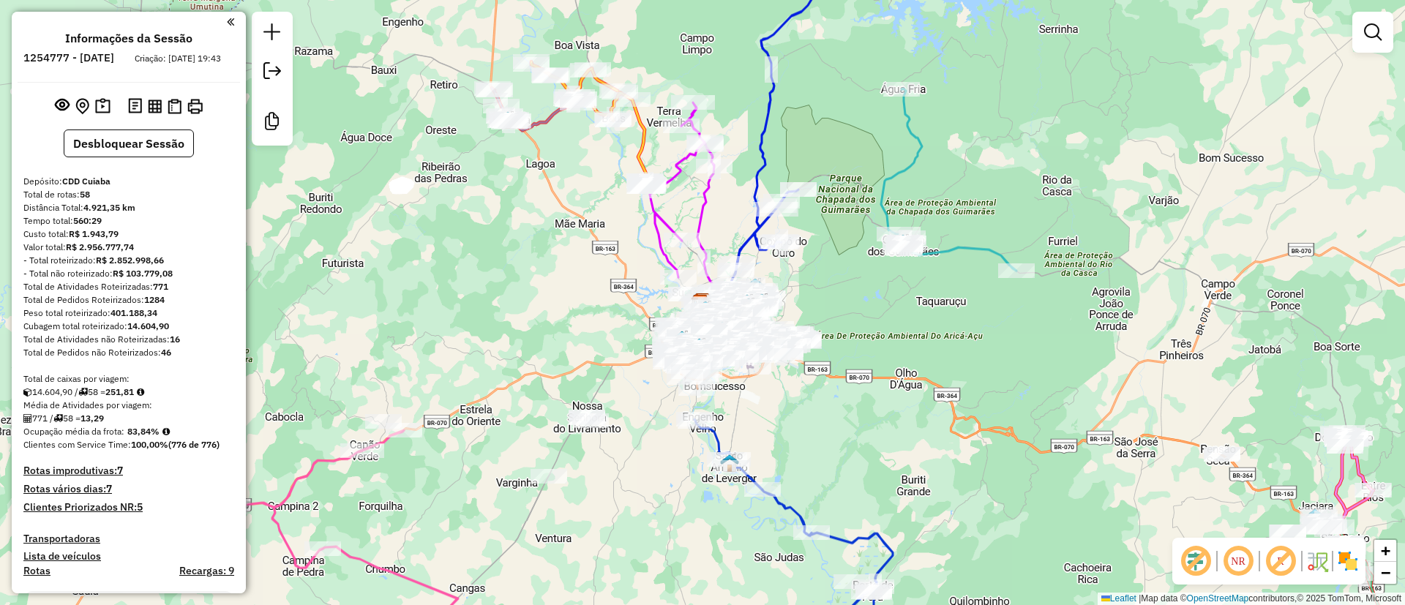
click at [1287, 560] on em at bounding box center [1280, 561] width 35 height 35
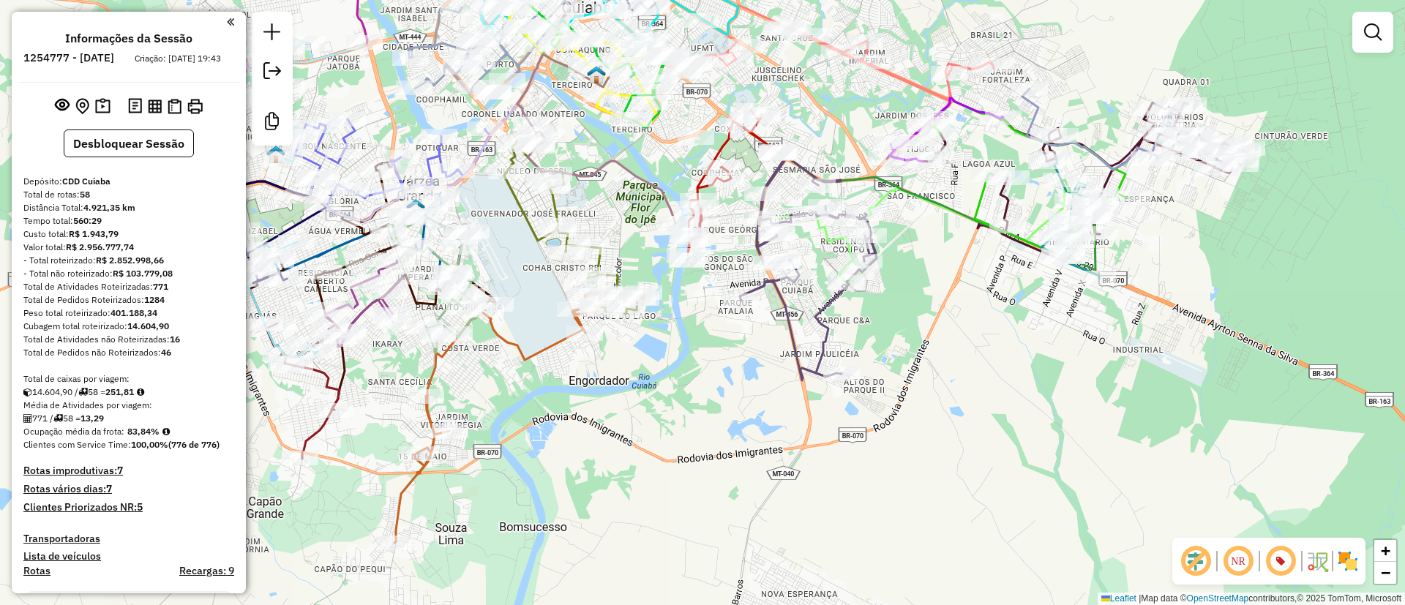
drag, startPoint x: 774, startPoint y: 321, endPoint x: 733, endPoint y: 367, distance: 61.7
click at [733, 367] on div "Janela de atendimento Grade de atendimento Capacidade Transportadoras Veículos …" at bounding box center [702, 302] width 1405 height 605
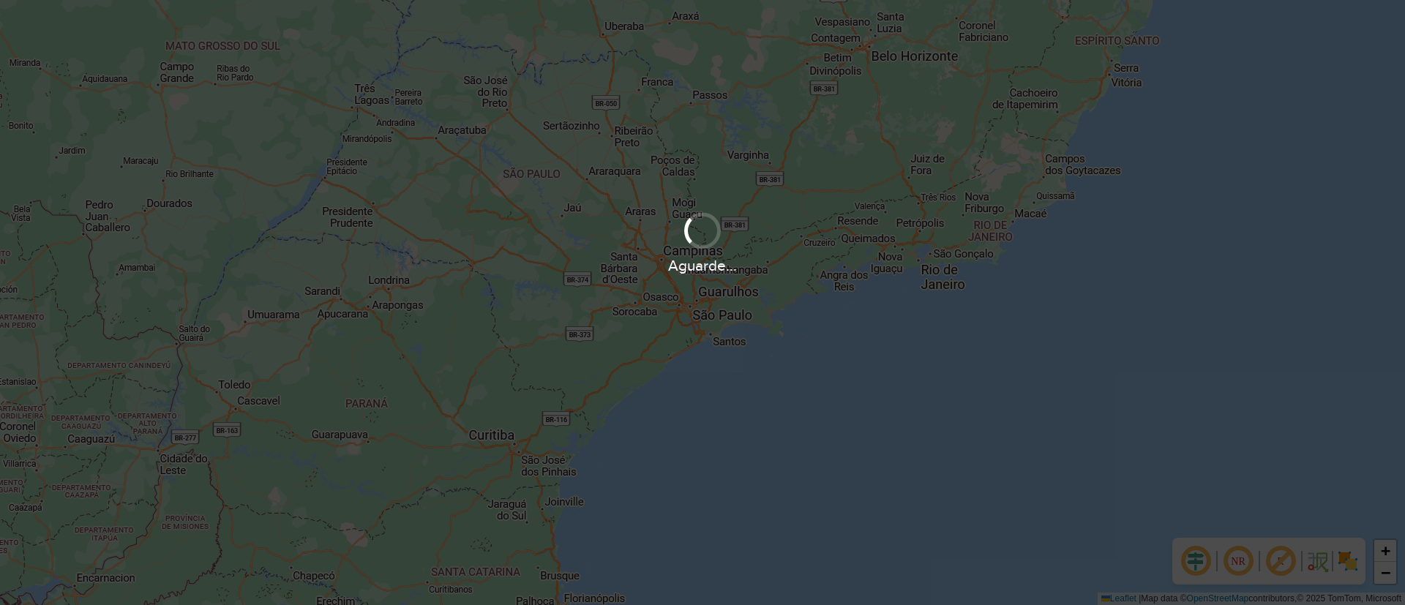
click at [855, 292] on div "Aguarde..." at bounding box center [702, 302] width 1405 height 605
